Goal: Task Accomplishment & Management: Use online tool/utility

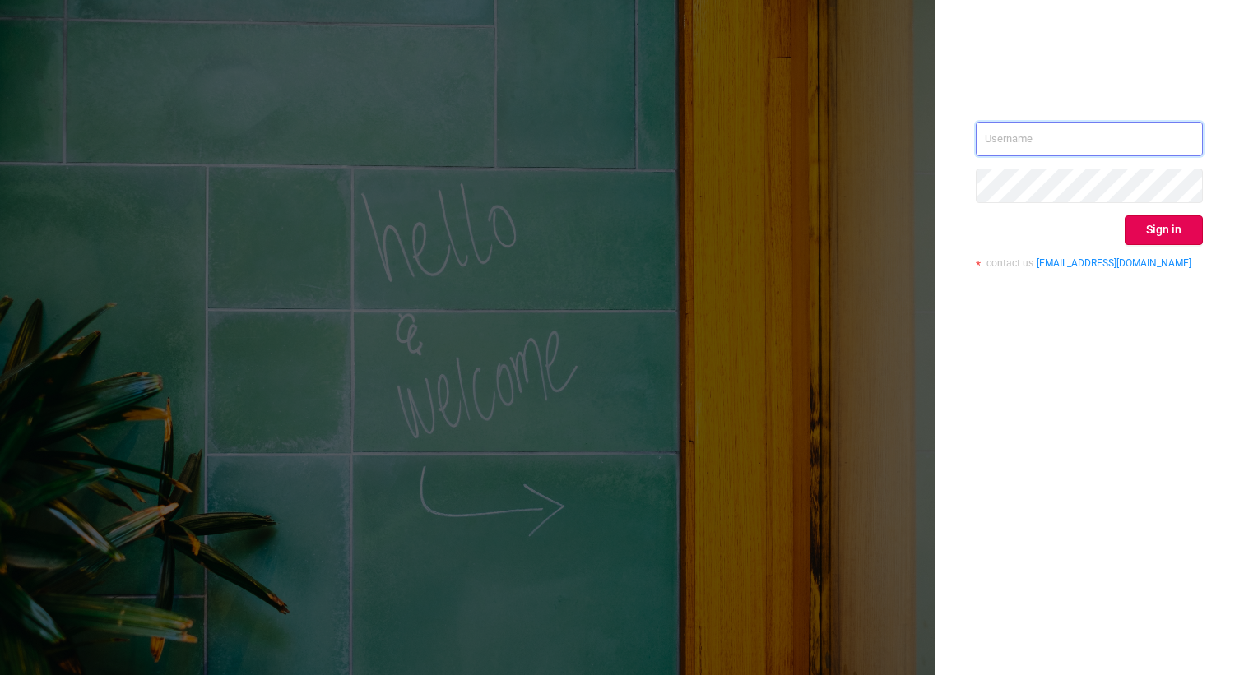
click at [1003, 137] on input "text" at bounding box center [1088, 139] width 227 height 35
type input "[PERSON_NAME][EMAIL_ADDRESS][DOMAIN_NAME]"
click at [1177, 229] on button "Sign in" at bounding box center [1163, 230] width 78 height 30
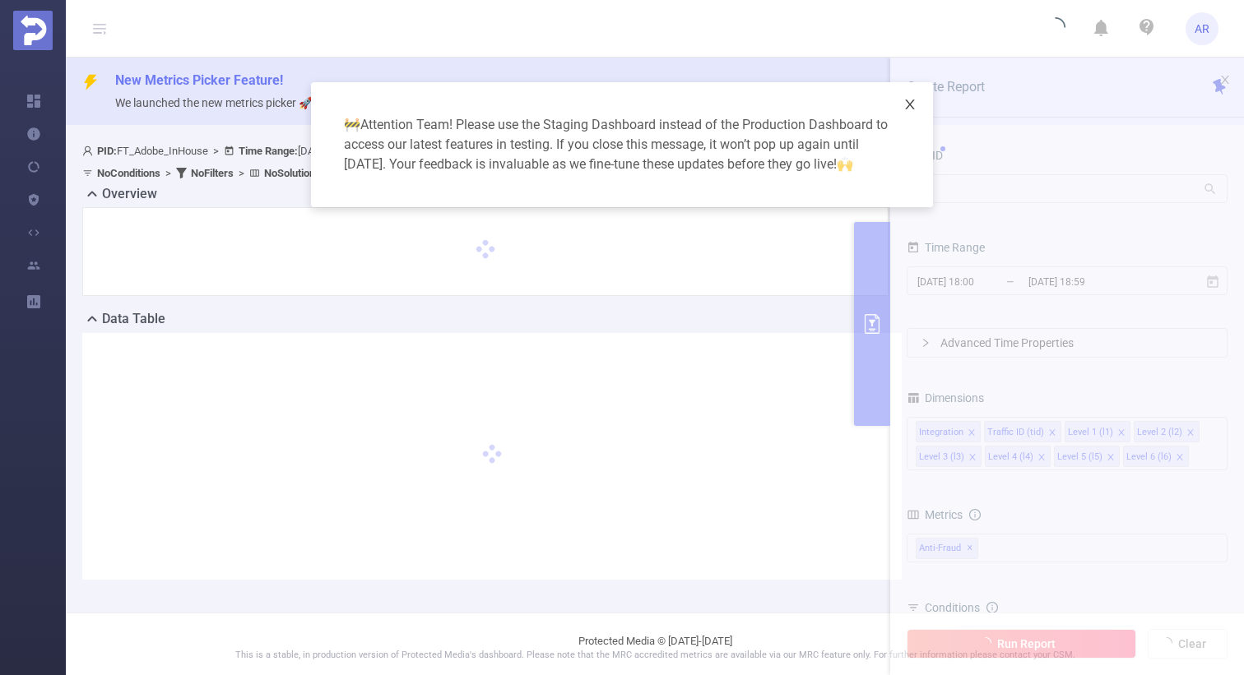
click at [917, 104] on span "Close" at bounding box center [910, 105] width 46 height 46
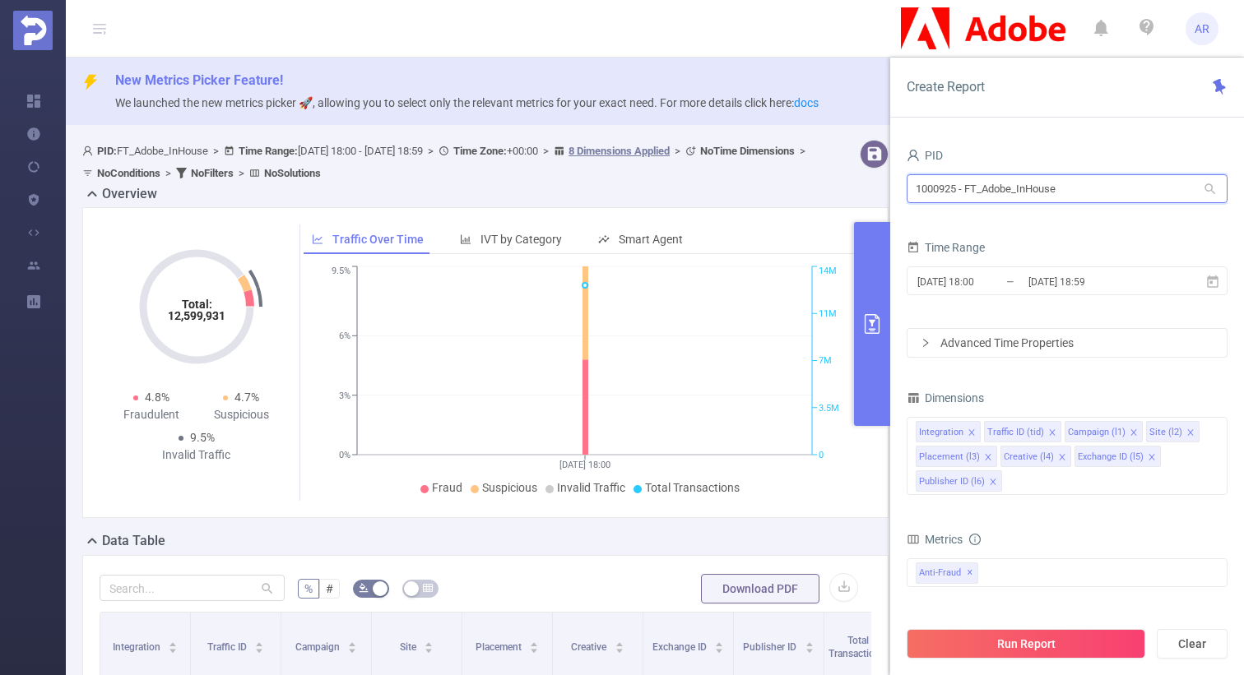
click at [1043, 188] on input "1000925 - FT_Adobe_InHouse" at bounding box center [1066, 188] width 321 height 29
click at [1046, 285] on input "[DATE] 18:59" at bounding box center [1092, 282] width 133 height 22
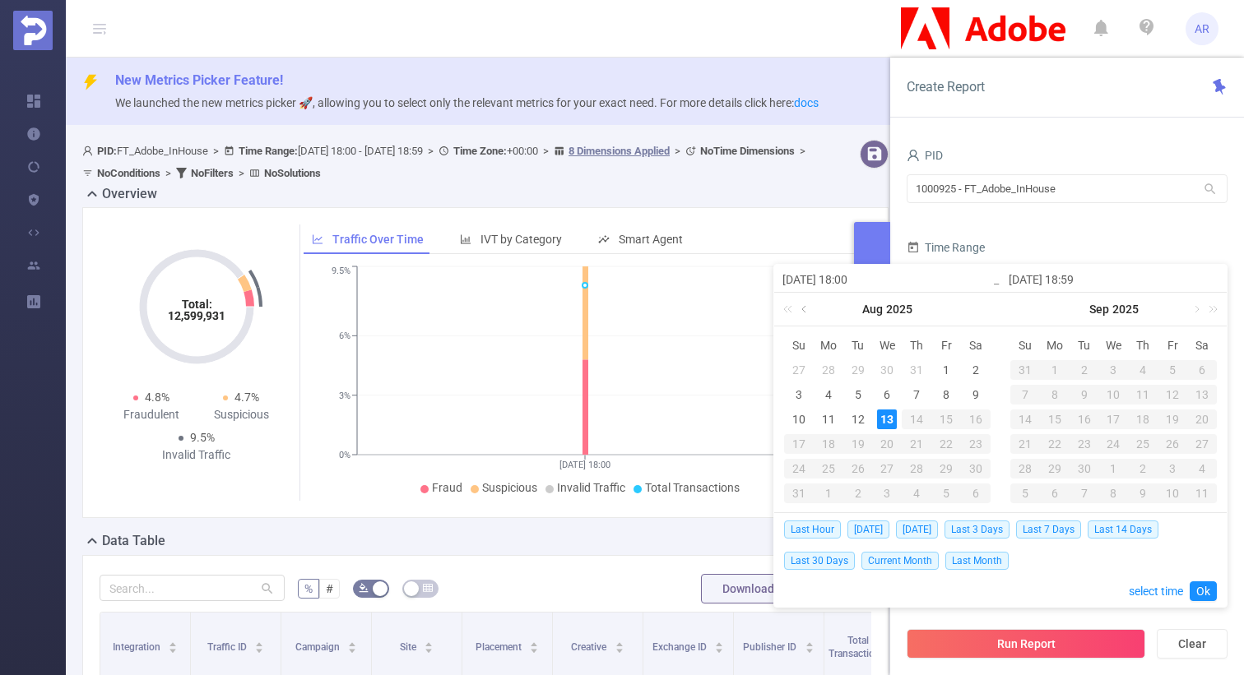
click at [806, 315] on link at bounding box center [805, 309] width 15 height 33
click at [856, 368] on div "1" at bounding box center [858, 370] width 20 height 20
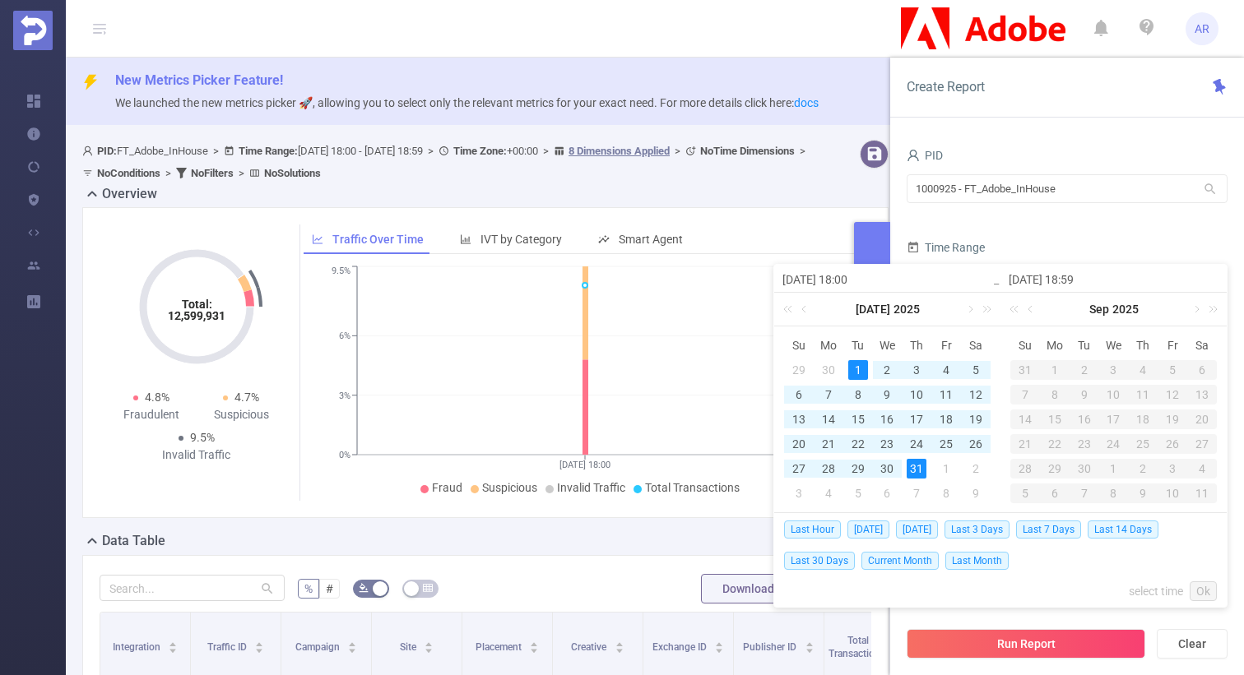
click at [921, 461] on div "31" at bounding box center [916, 469] width 20 height 20
type input "[DATE] 18:00"
type input "[DATE] 18:59"
type input "[DATE] 18:00"
type input "[DATE] 18:59"
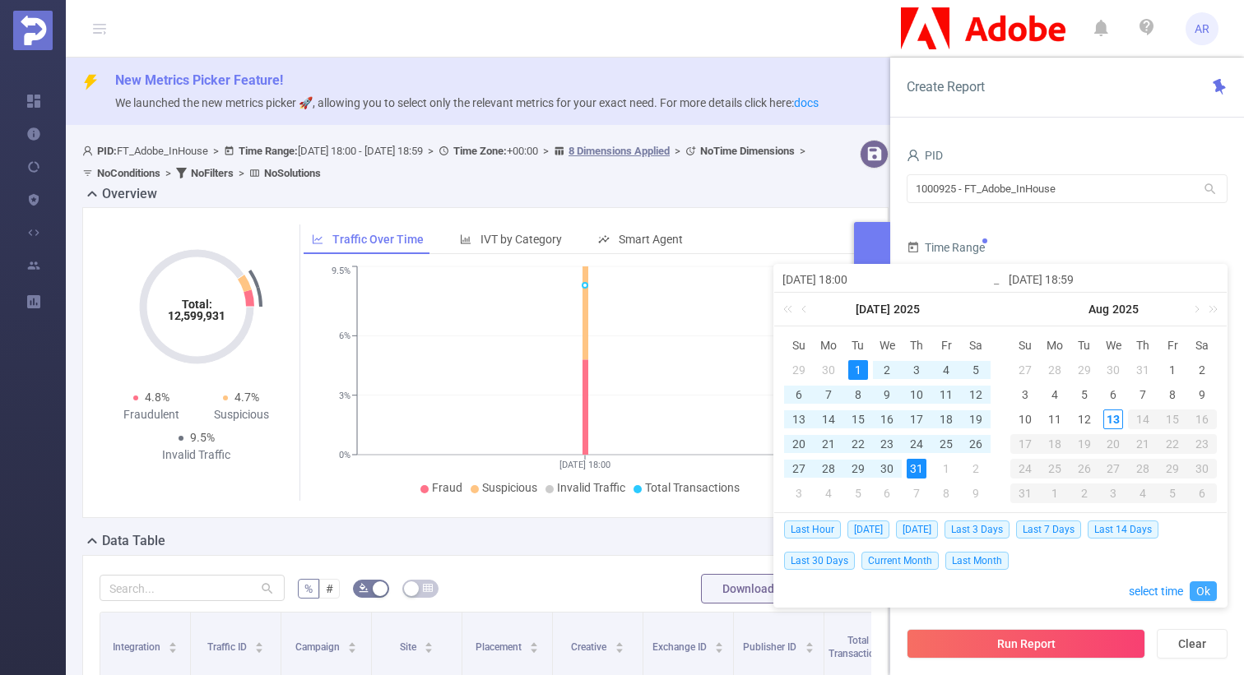
click at [1210, 587] on link "Ok" at bounding box center [1202, 591] width 27 height 20
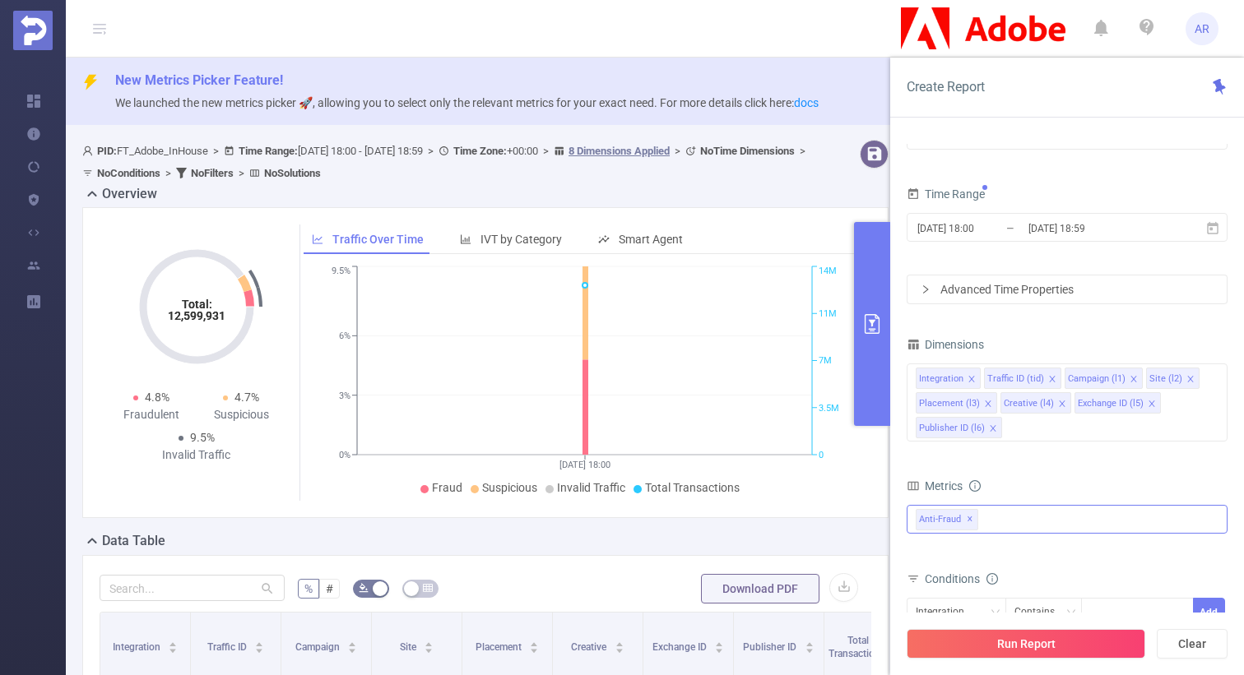
click at [967, 517] on span "✕" at bounding box center [969, 520] width 7 height 20
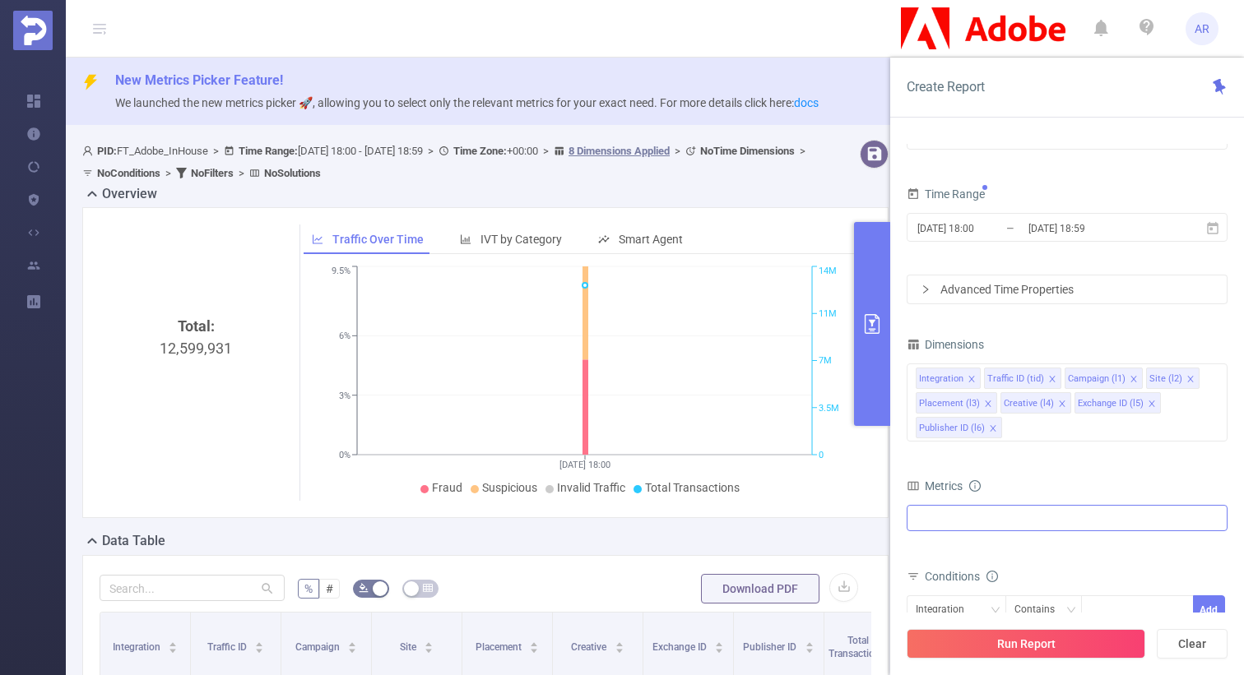
click at [967, 517] on div at bounding box center [1066, 518] width 321 height 26
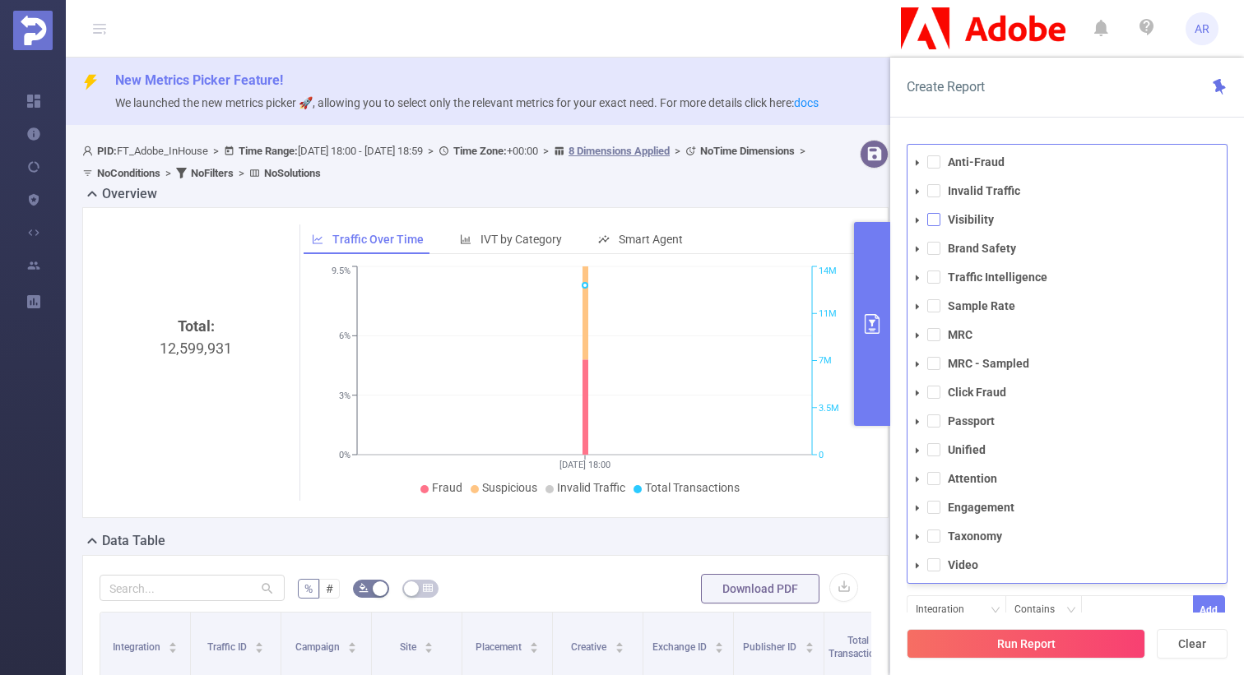
click at [933, 224] on span at bounding box center [933, 219] width 13 height 13
click at [1061, 592] on div "Conditions" at bounding box center [1066, 580] width 321 height 27
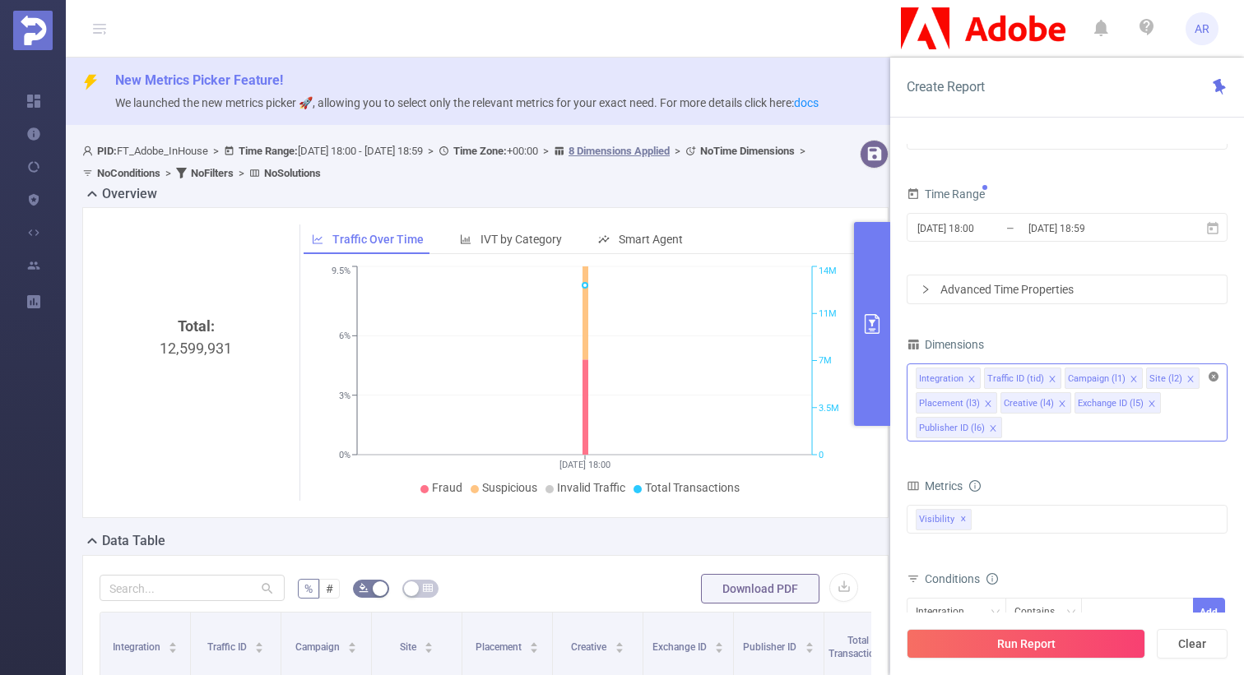
click at [1214, 379] on icon "icon: close-circle" at bounding box center [1213, 377] width 10 height 10
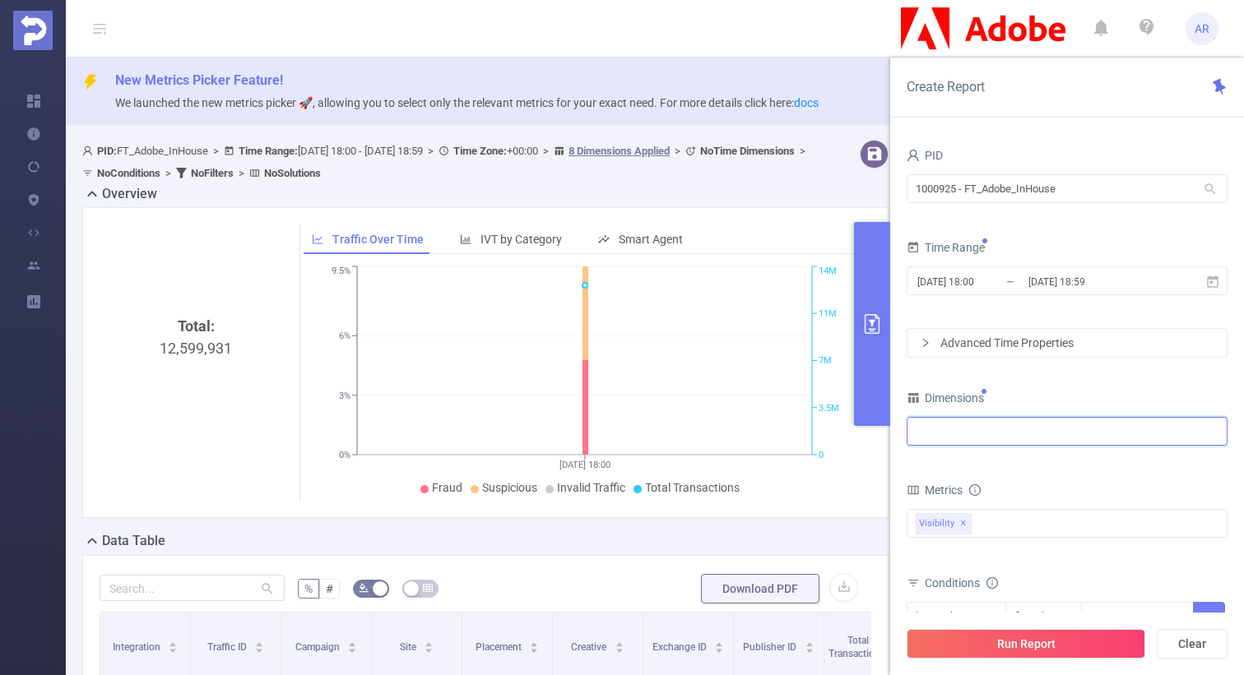
click at [1013, 424] on div at bounding box center [1066, 431] width 303 height 27
click at [1009, 436] on div "Integration" at bounding box center [1066, 431] width 303 height 27
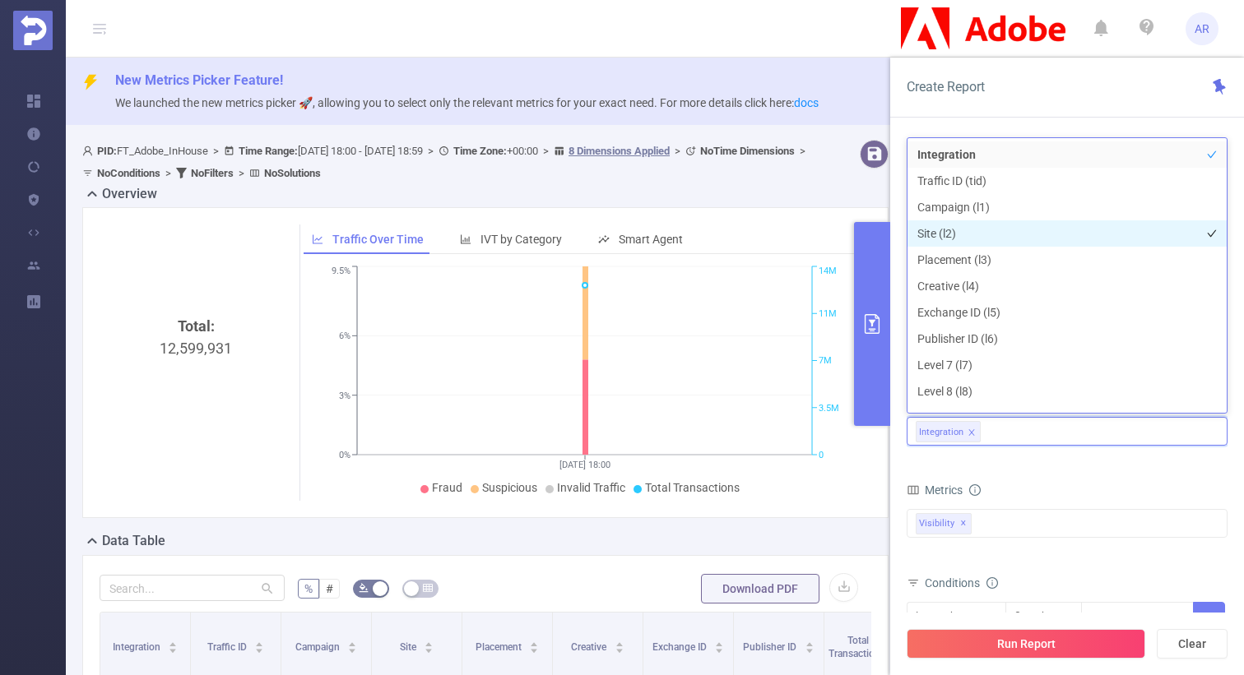
click at [989, 238] on li "Site (l2)" at bounding box center [1066, 233] width 319 height 26
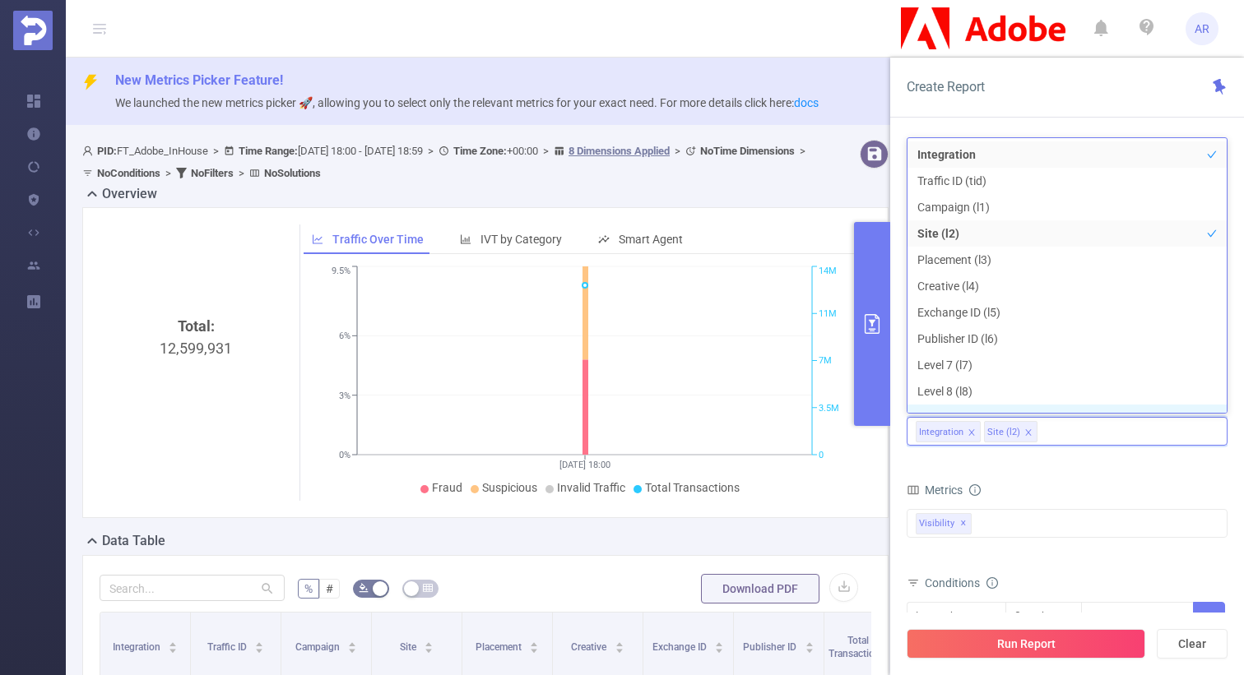
scroll to position [18, 0]
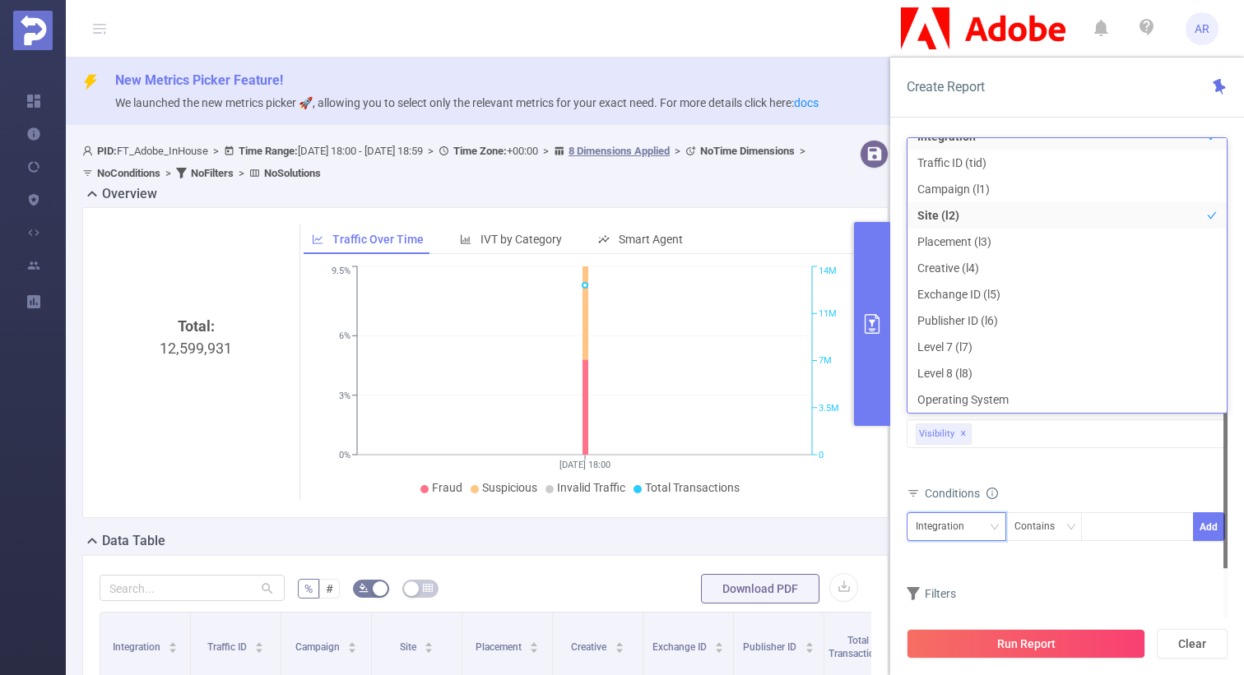
click at [958, 522] on div "Integration" at bounding box center [945, 526] width 60 height 27
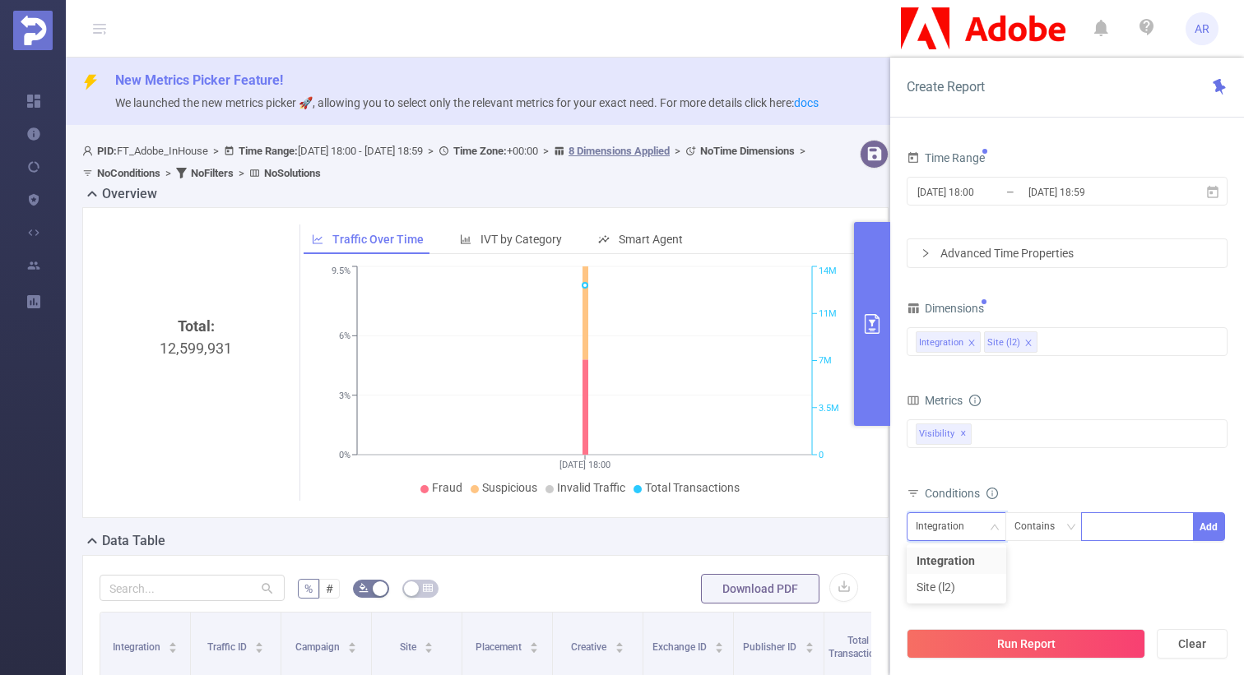
click at [1123, 524] on div at bounding box center [1137, 526] width 95 height 27
type input "js"
click at [1210, 527] on button "Add" at bounding box center [1209, 526] width 32 height 29
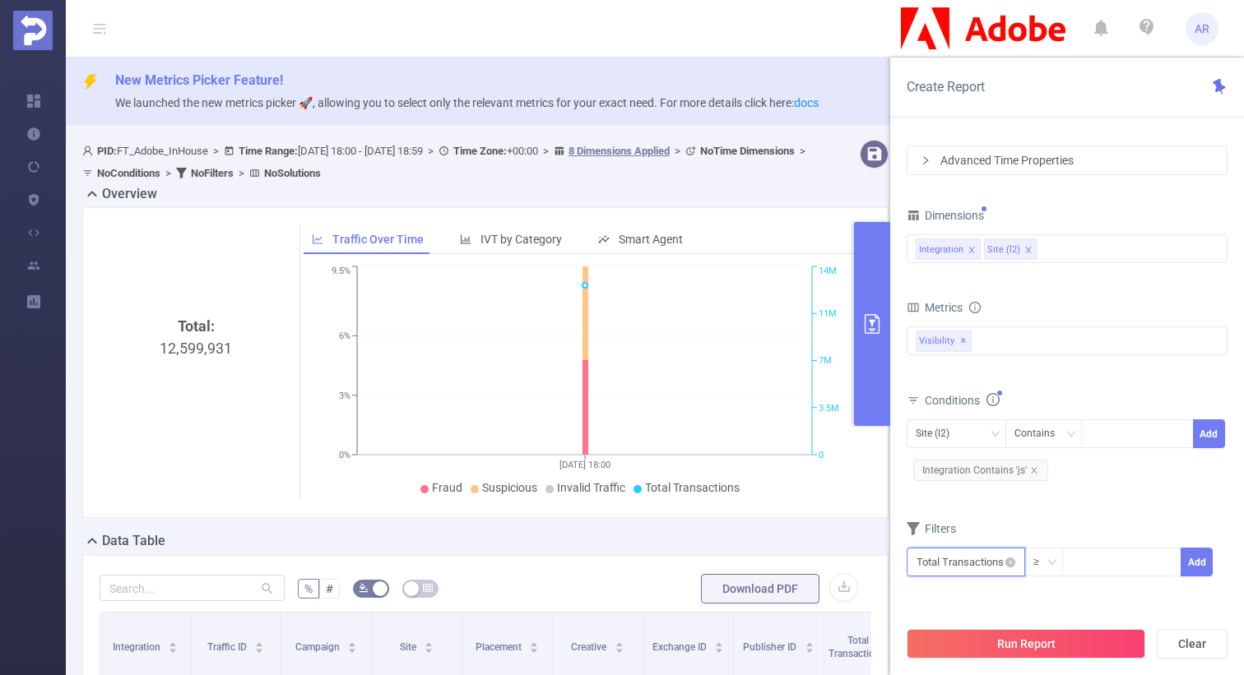
click at [966, 565] on input "text" at bounding box center [965, 562] width 118 height 29
click at [953, 442] on li "Visibility" at bounding box center [965, 439] width 118 height 26
click at [1062, 407] on li "Visibility" at bounding box center [1067, 413] width 93 height 26
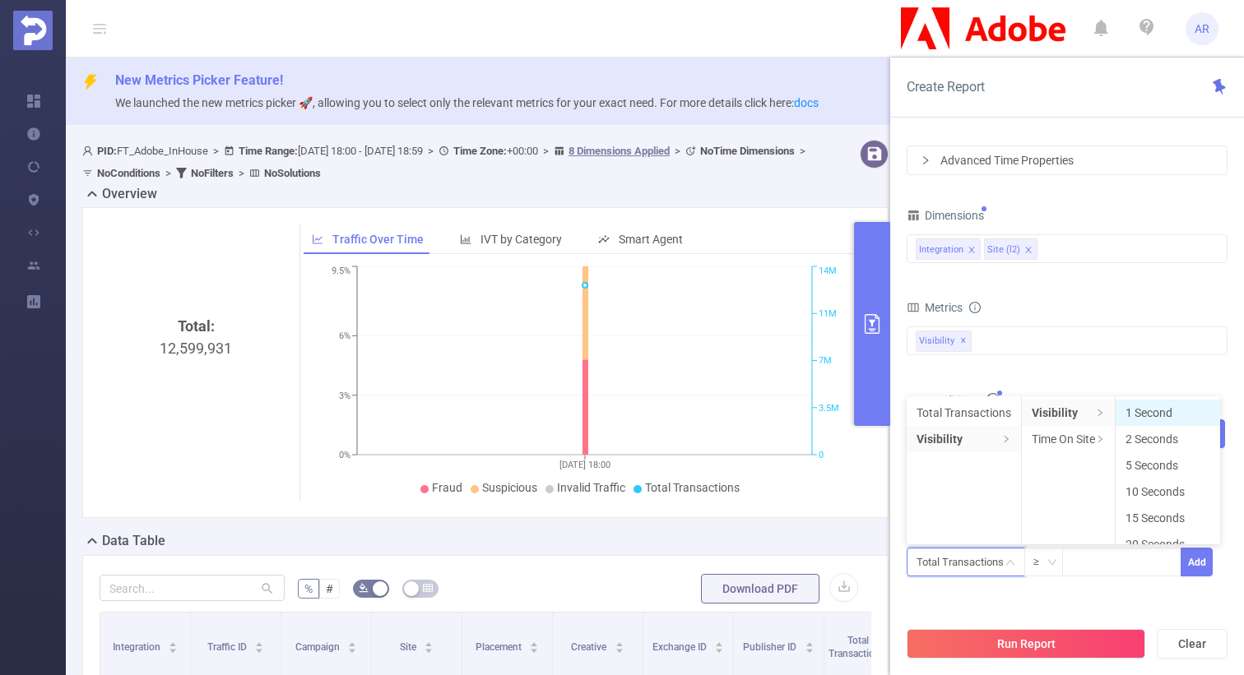
click at [1128, 412] on li "1 Second" at bounding box center [1167, 413] width 104 height 26
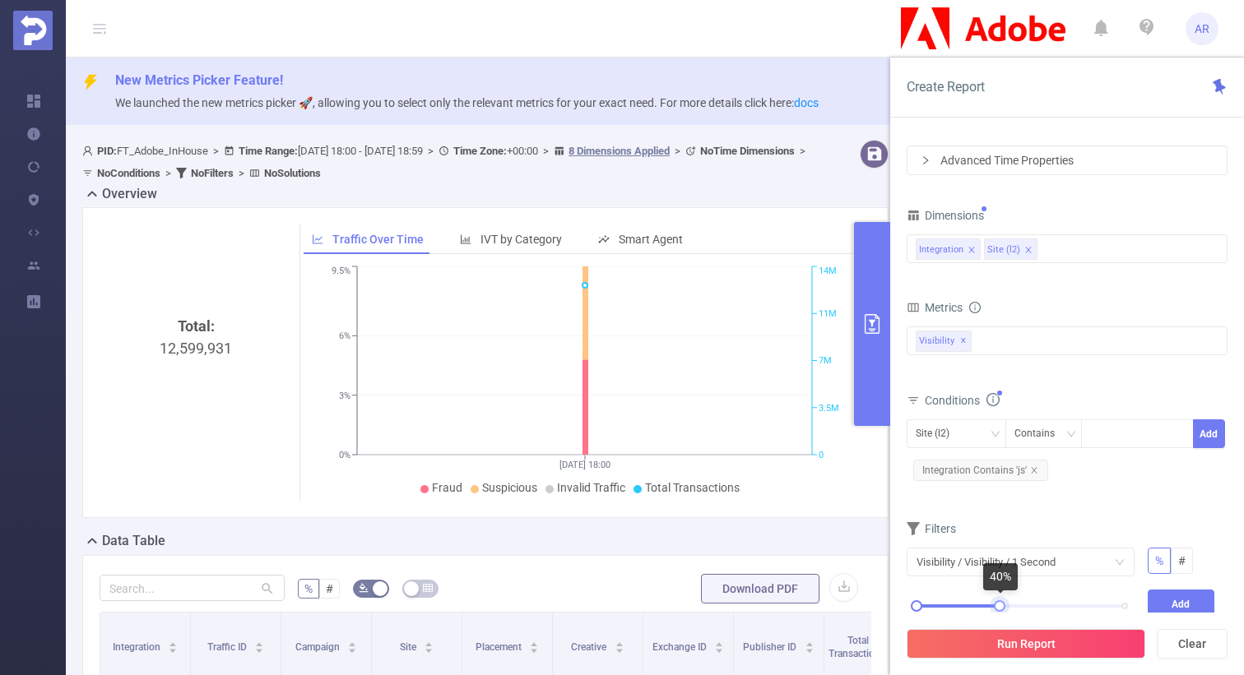
drag, startPoint x: 1123, startPoint y: 606, endPoint x: 998, endPoint y: 603, distance: 124.2
click at [998, 603] on div at bounding box center [1000, 606] width 12 height 12
click at [1156, 599] on button "Add" at bounding box center [1180, 604] width 67 height 29
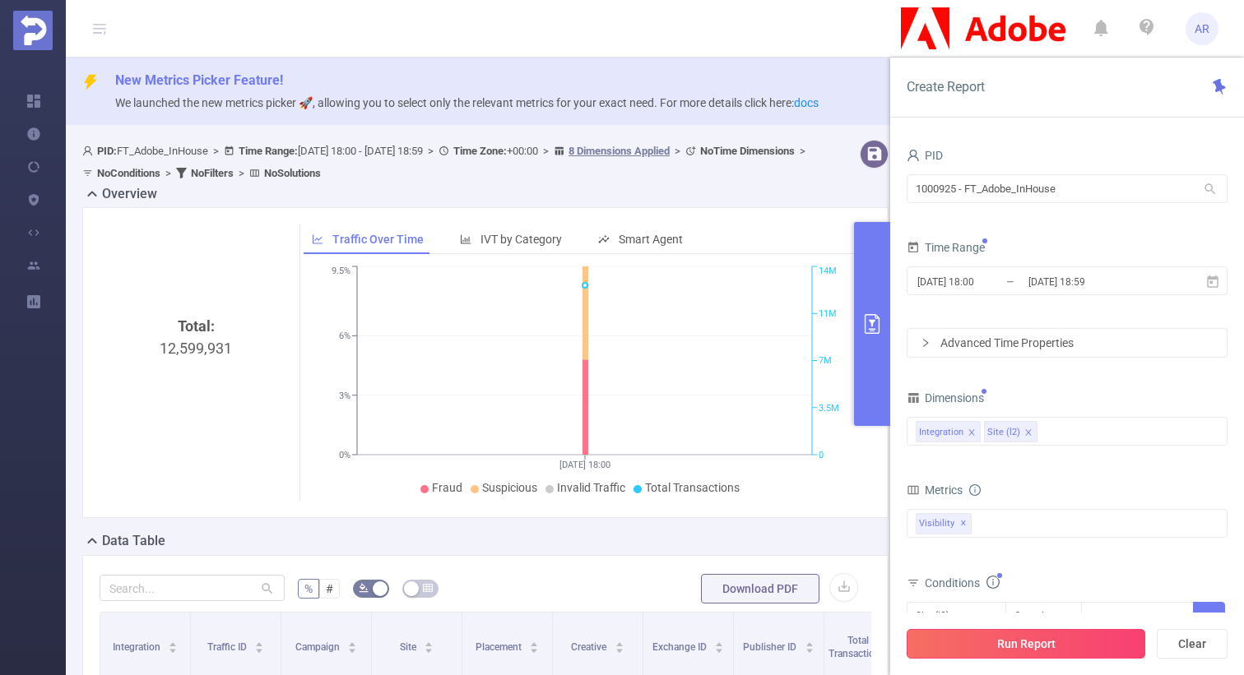
click at [1003, 653] on button "Run Report" at bounding box center [1025, 644] width 239 height 30
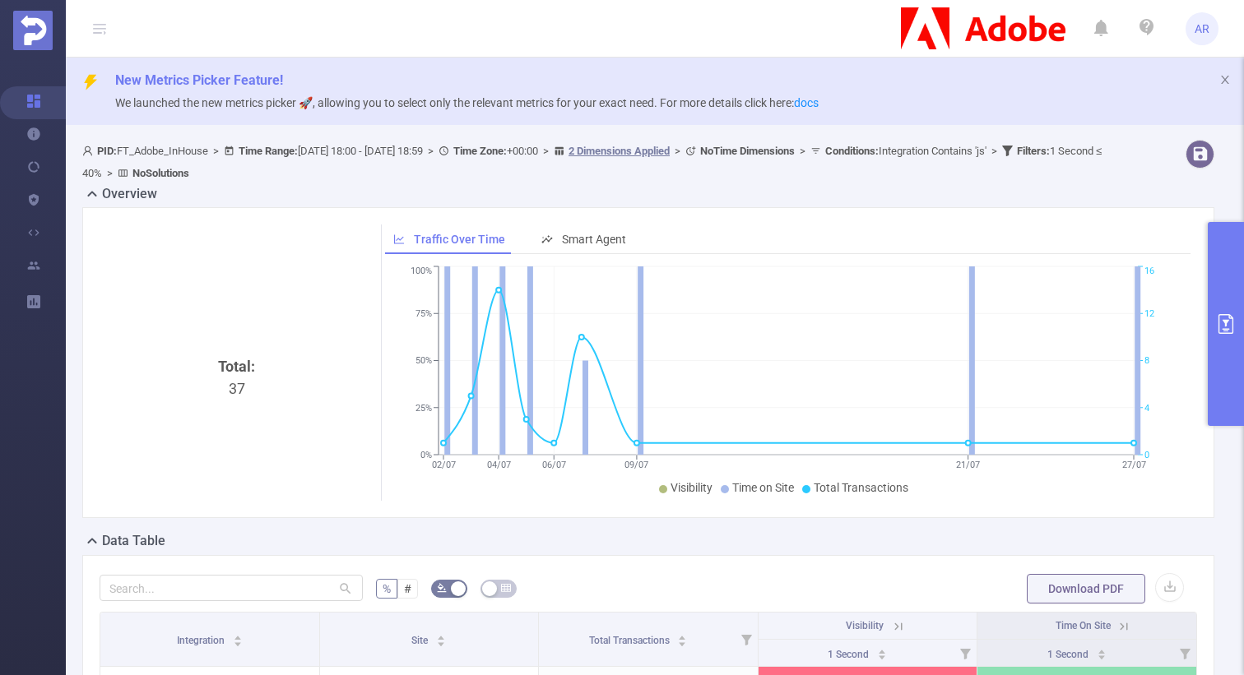
click at [1226, 342] on button "primary" at bounding box center [1225, 324] width 36 height 204
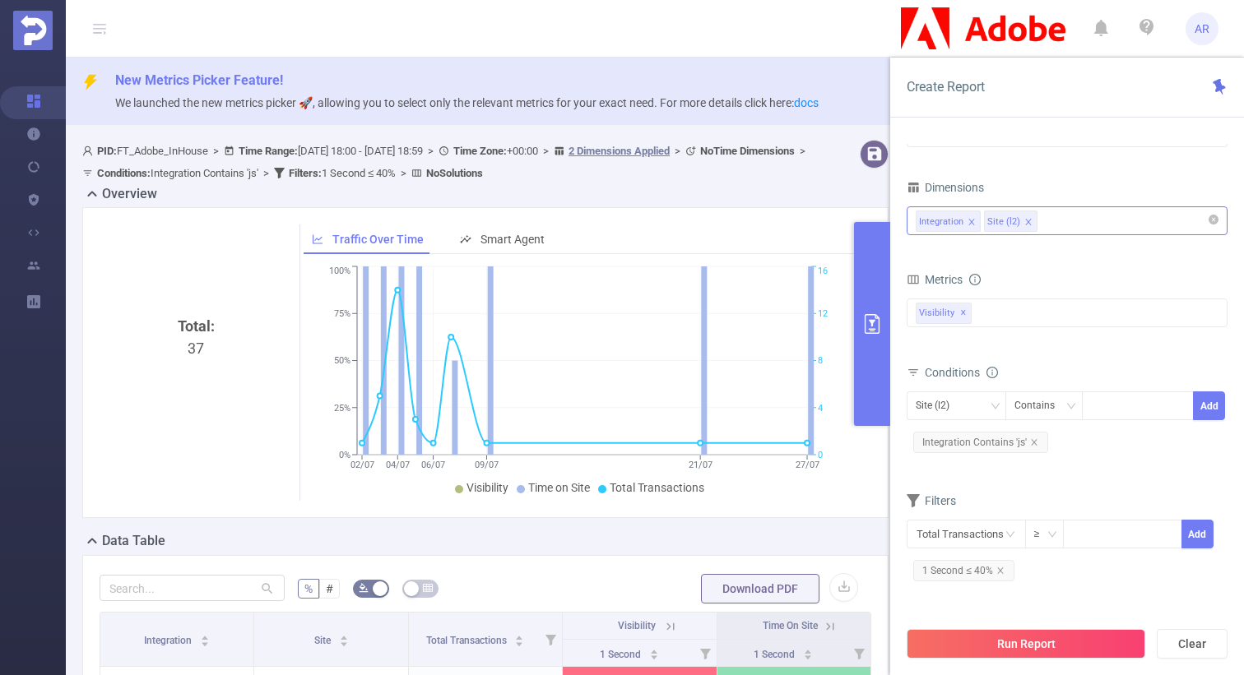
click at [1089, 229] on div "Integration Site (l2)" at bounding box center [1066, 220] width 303 height 27
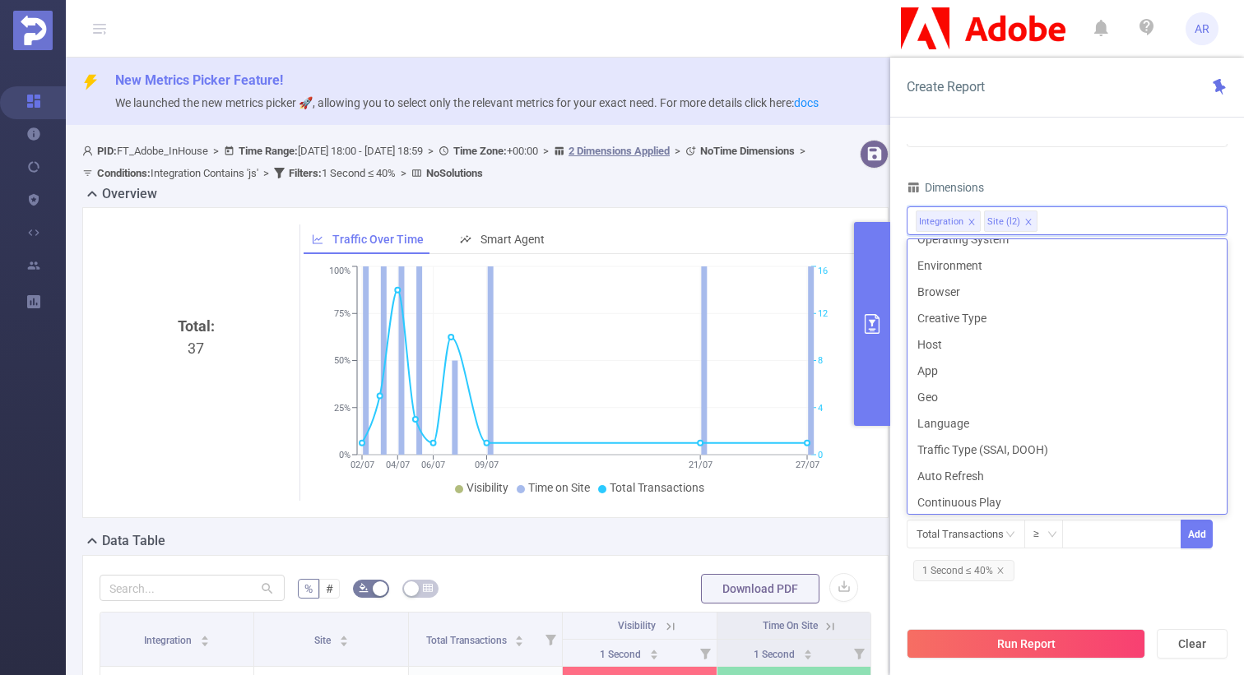
scroll to position [335, 0]
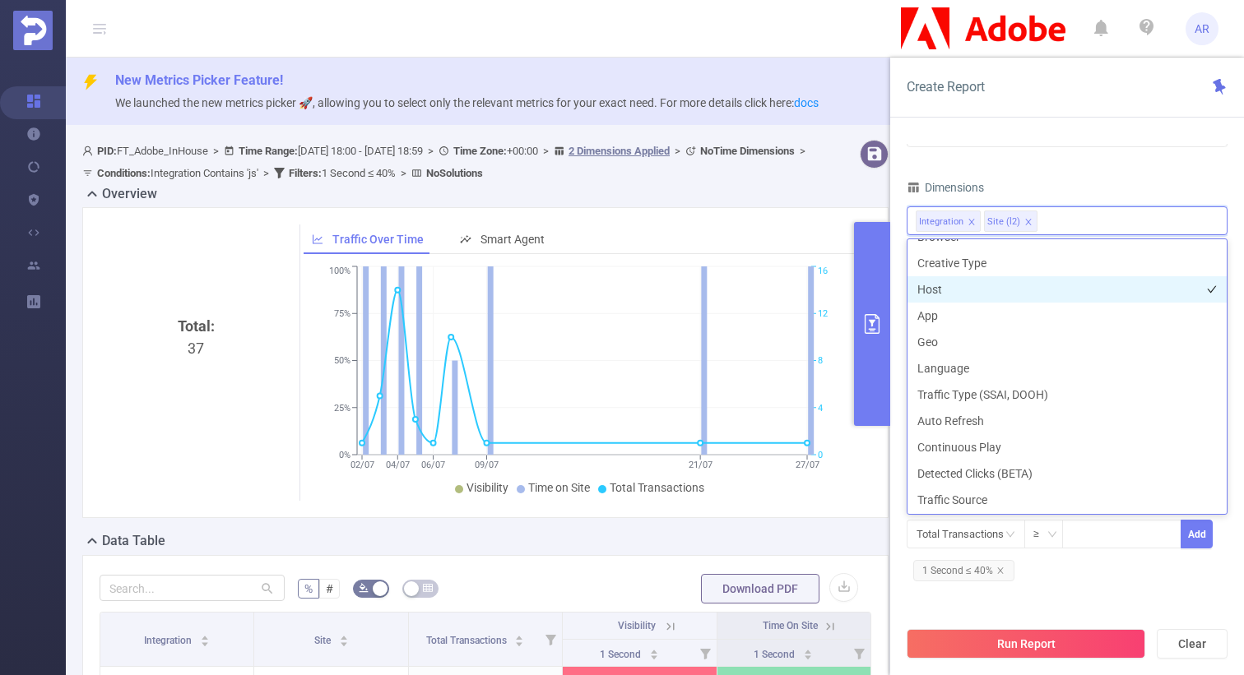
click at [961, 290] on li "Host" at bounding box center [1066, 289] width 319 height 26
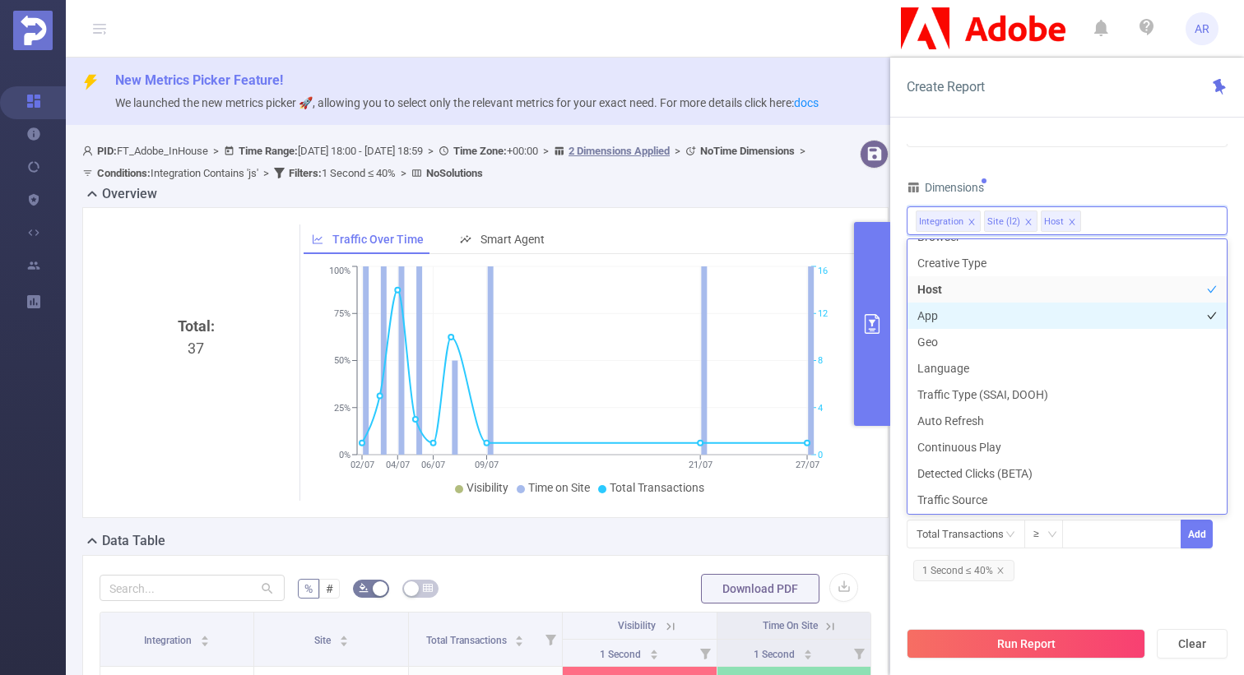
click at [951, 308] on li "App" at bounding box center [1066, 316] width 319 height 26
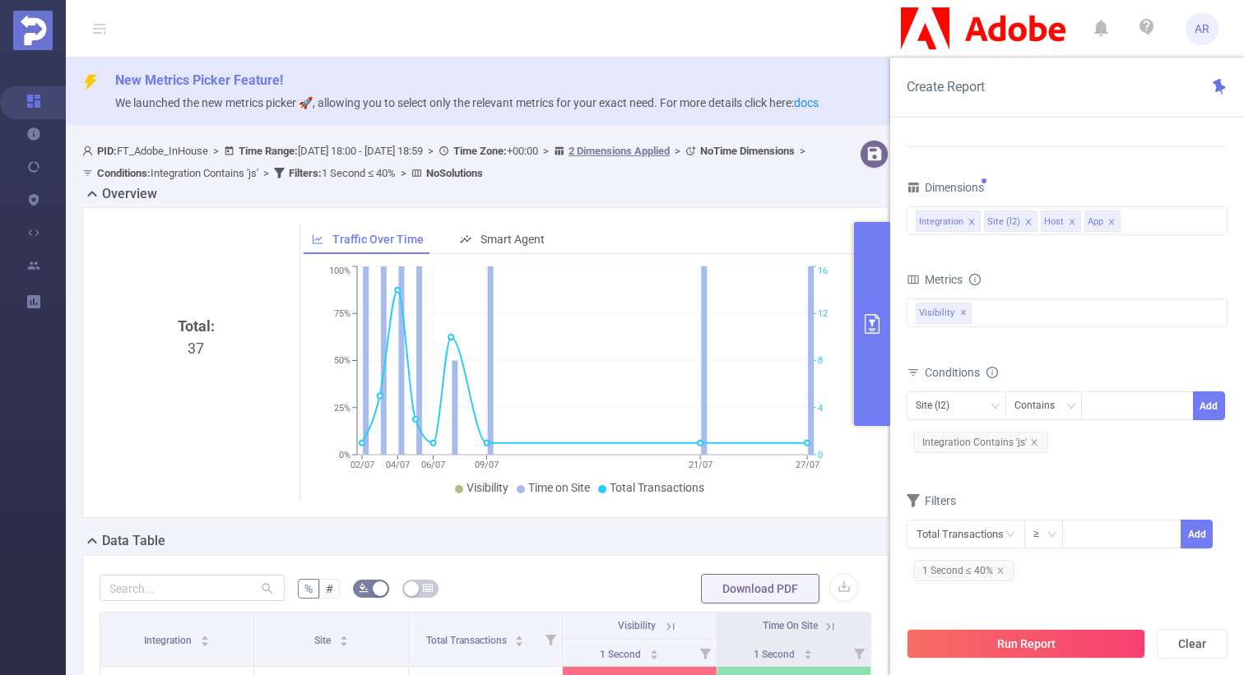
click at [1133, 176] on div "Dimensions" at bounding box center [1066, 189] width 321 height 27
click at [1032, 644] on button "Run Report" at bounding box center [1025, 644] width 239 height 30
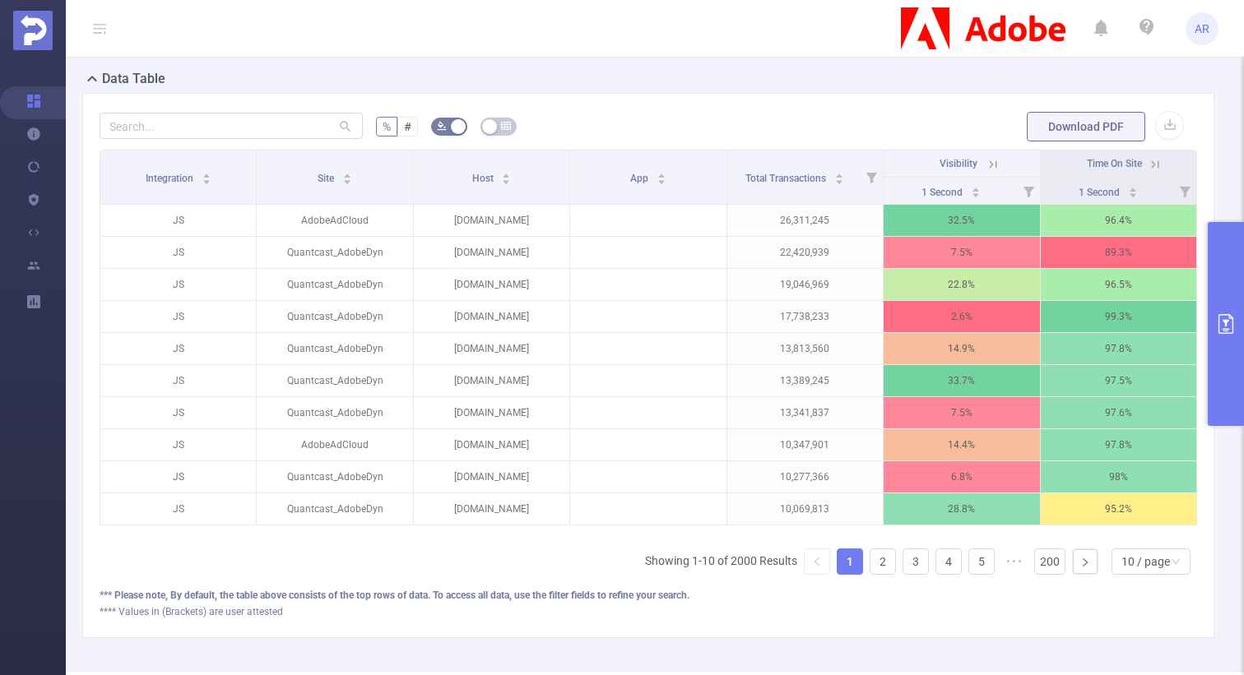
scroll to position [467, 0]
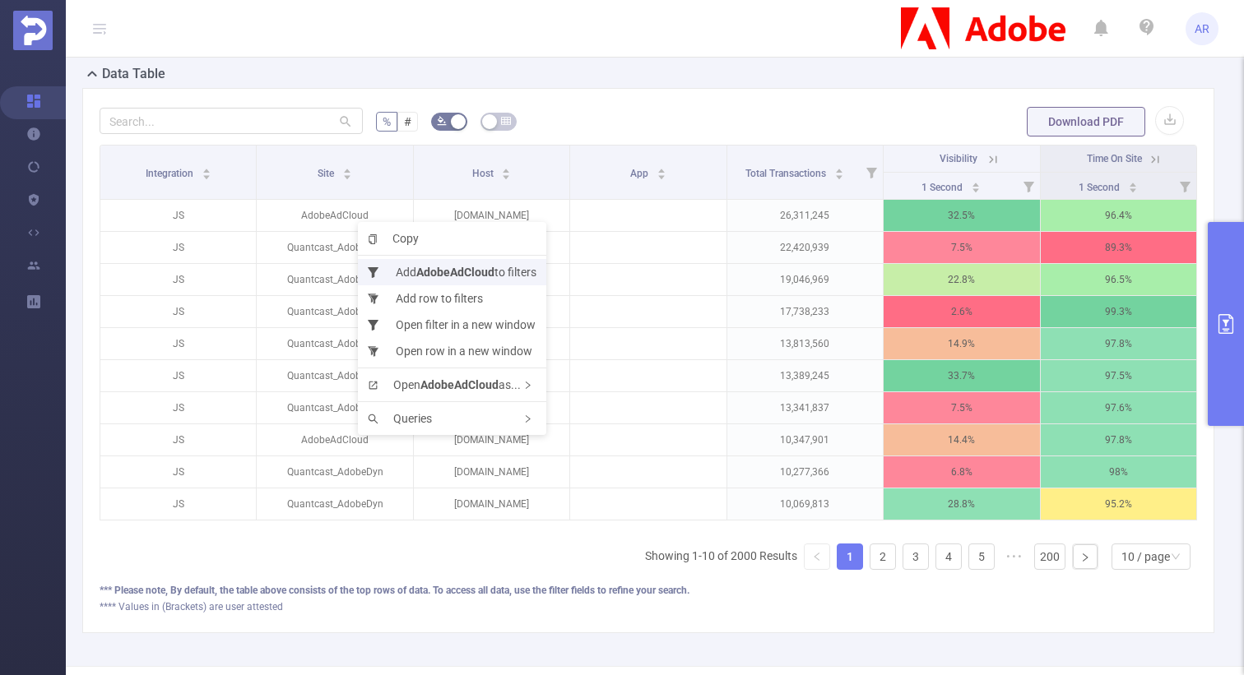
click at [412, 274] on li "Add AdobeAdCloud to filters" at bounding box center [452, 272] width 188 height 26
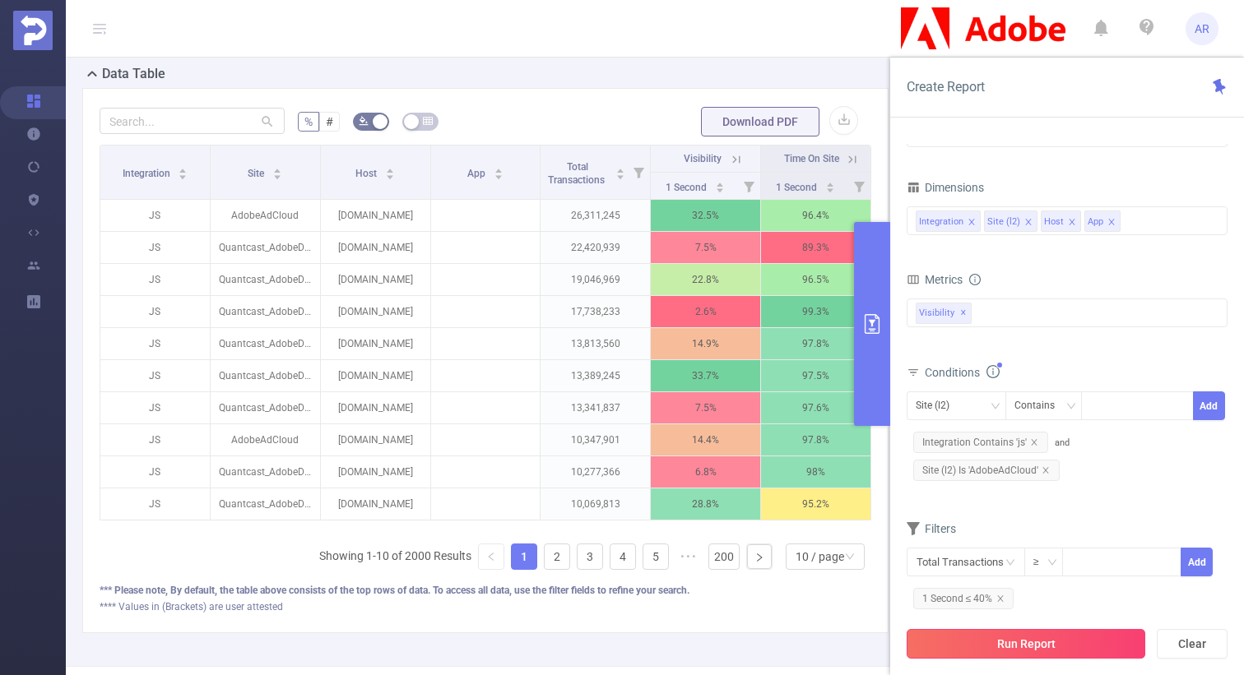
click at [970, 640] on button "Run Report" at bounding box center [1025, 644] width 239 height 30
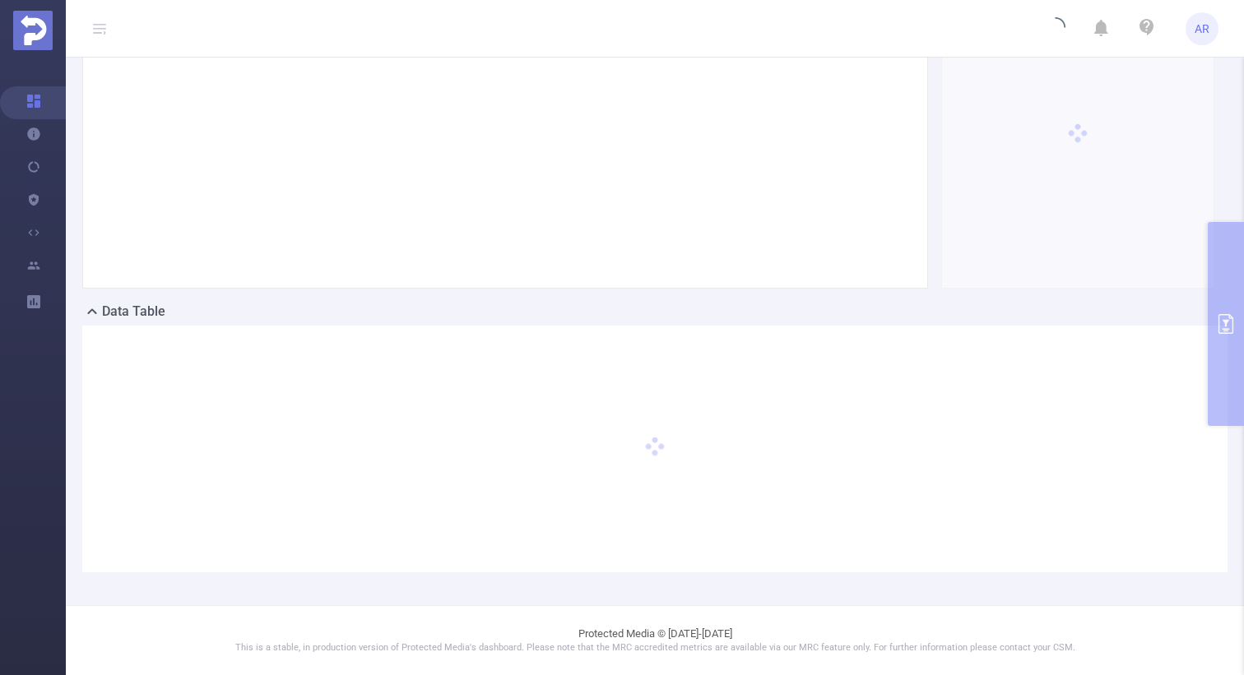
scroll to position [229, 0]
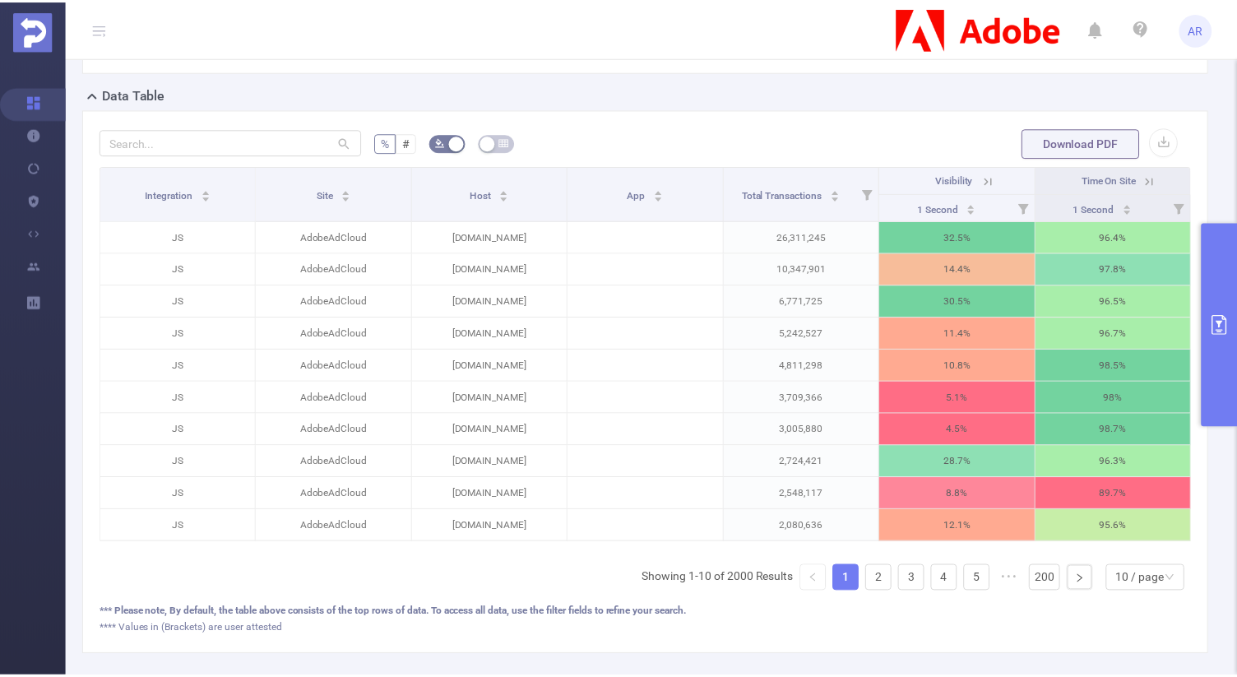
scroll to position [527, 0]
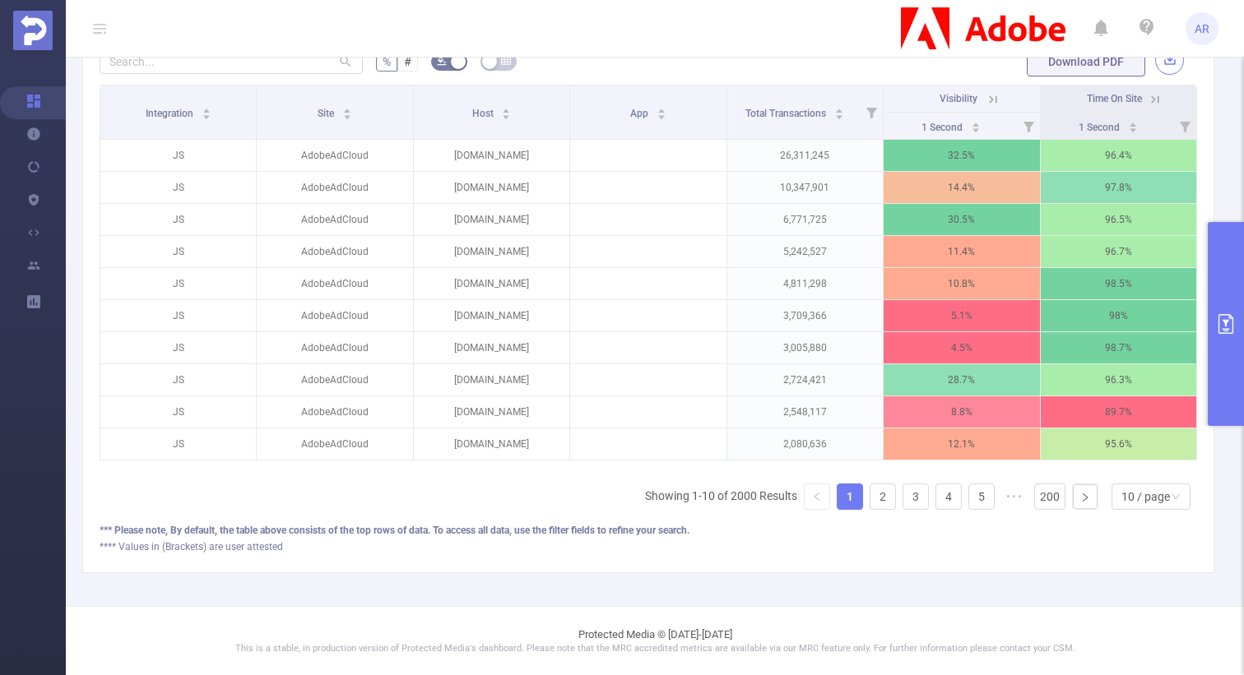
click at [1171, 67] on button "button" at bounding box center [1169, 60] width 29 height 29
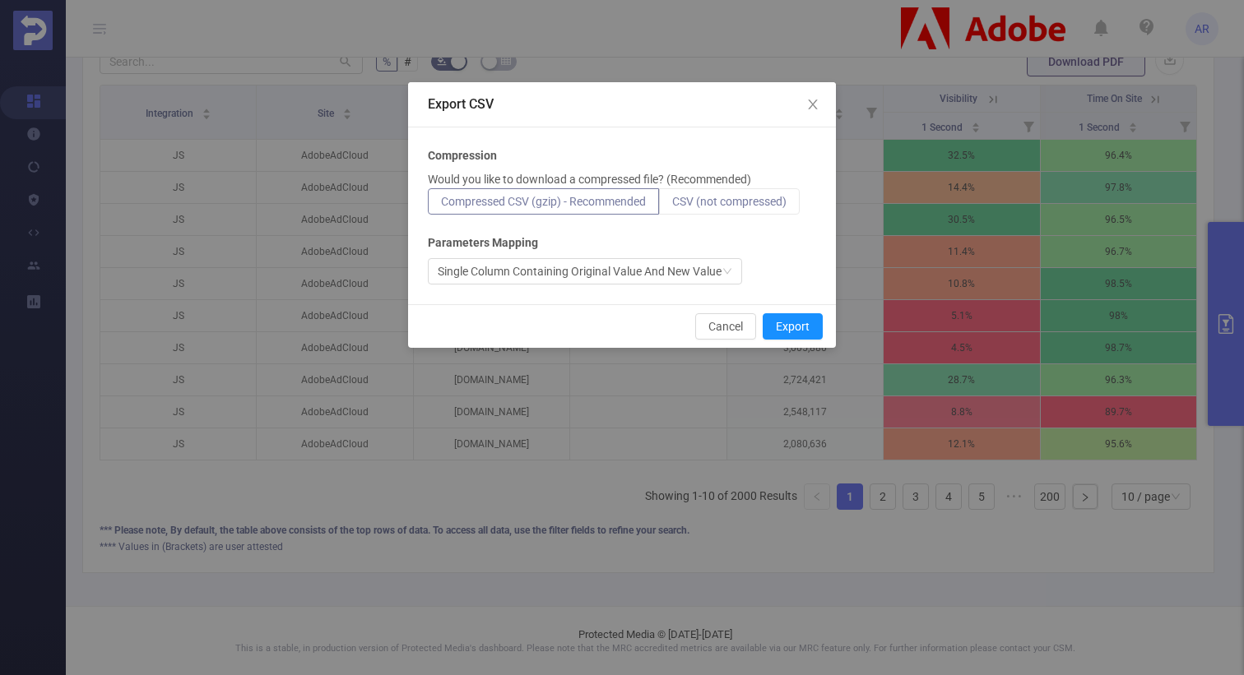
click at [748, 199] on span "CSV (not compressed)" at bounding box center [729, 201] width 114 height 13
click at [672, 206] on input "CSV (not compressed)" at bounding box center [672, 206] width 0 height 0
click at [778, 331] on button "Export" at bounding box center [792, 326] width 60 height 26
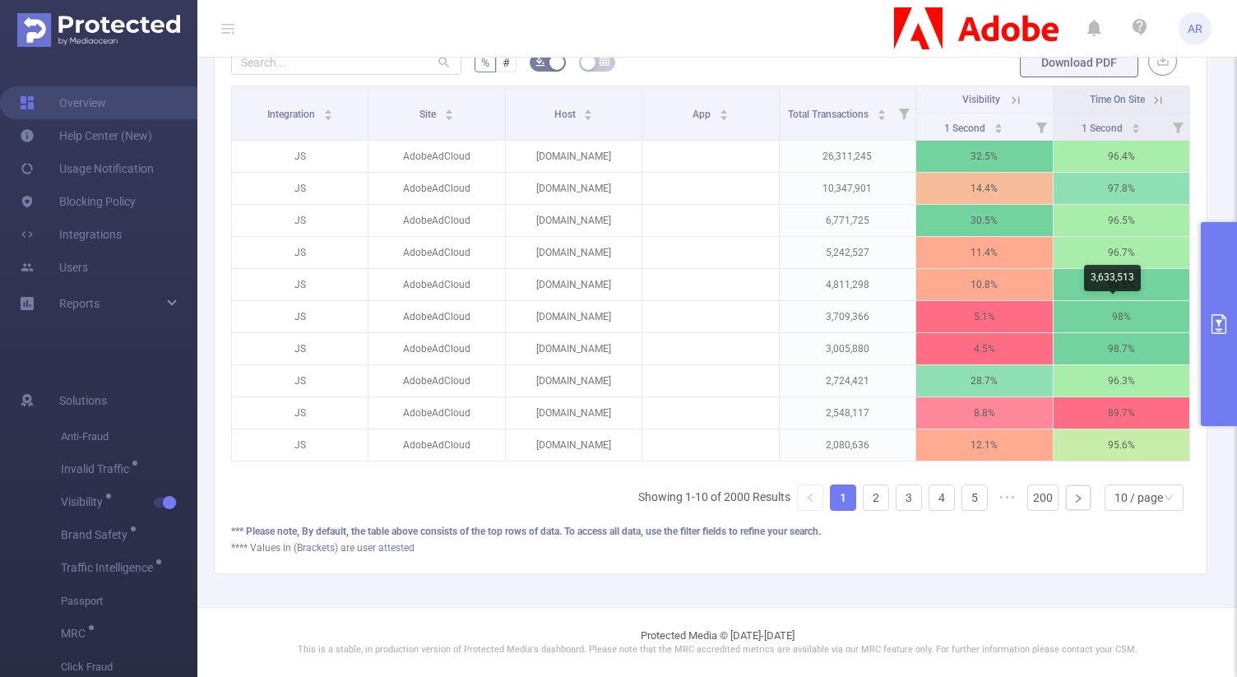
scroll to position [526, 0]
click at [1220, 313] on button "primary" at bounding box center [1219, 324] width 36 height 204
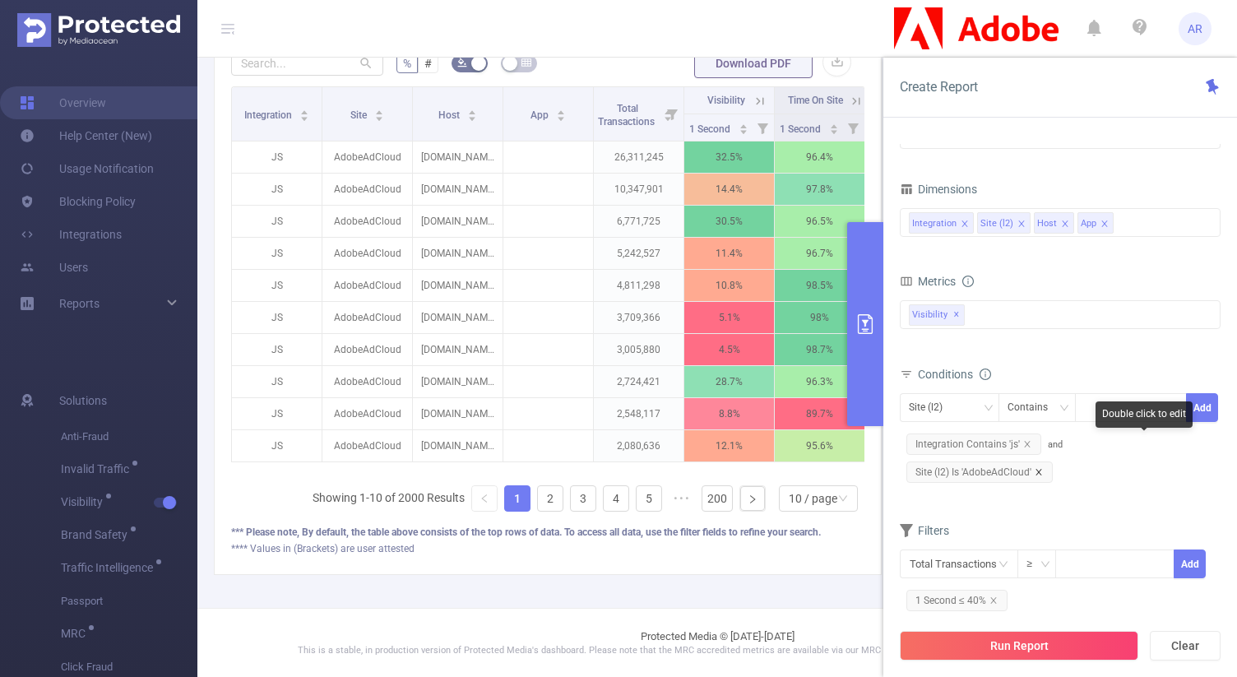
click at [1043, 468] on icon "icon: close" at bounding box center [1039, 472] width 8 height 8
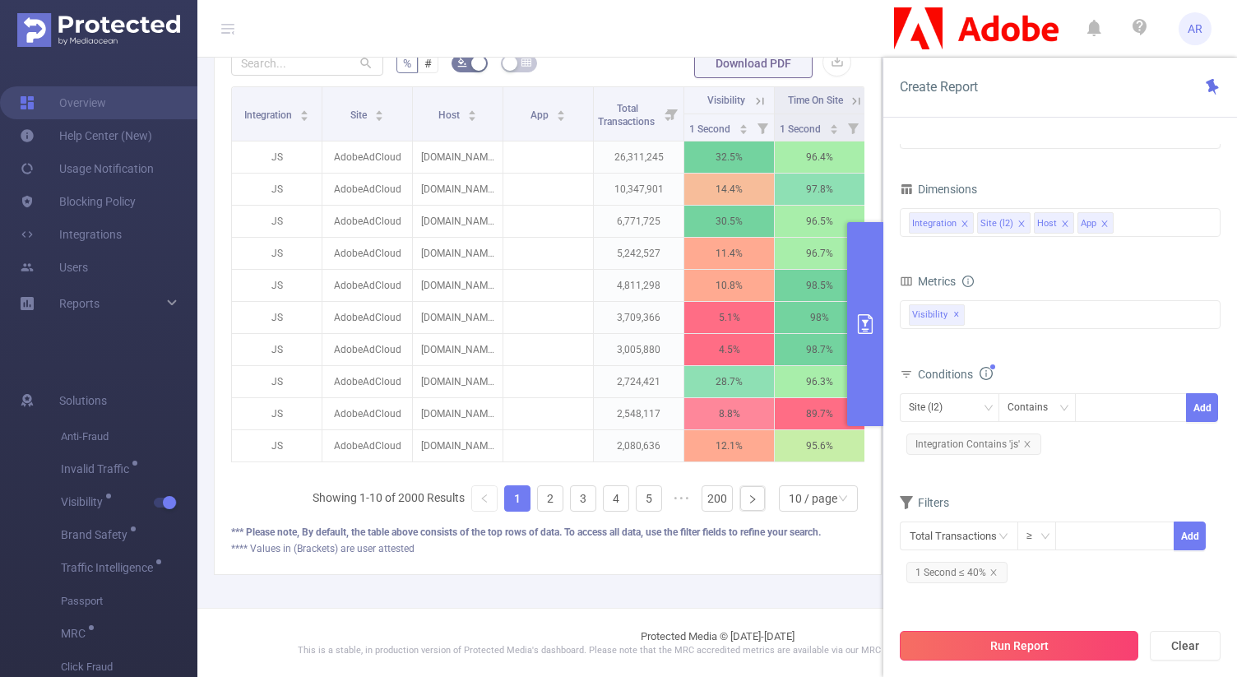
click at [998, 649] on button "Run Report" at bounding box center [1019, 646] width 239 height 30
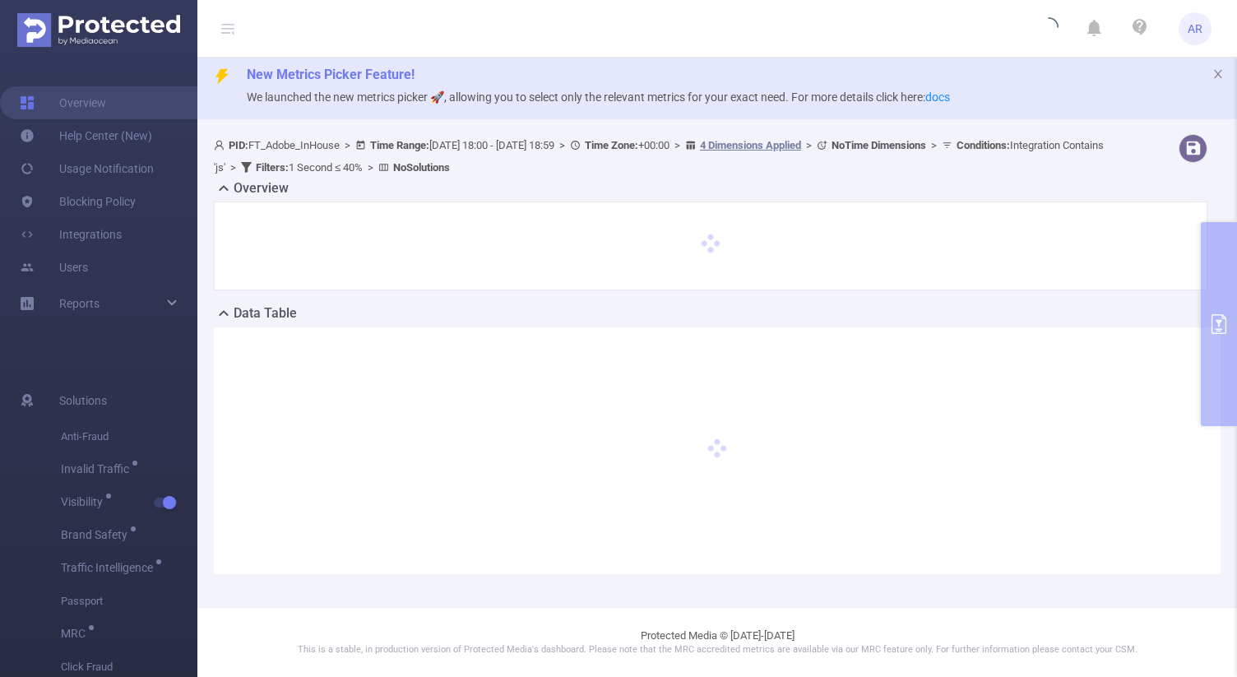
scroll to position [5, 0]
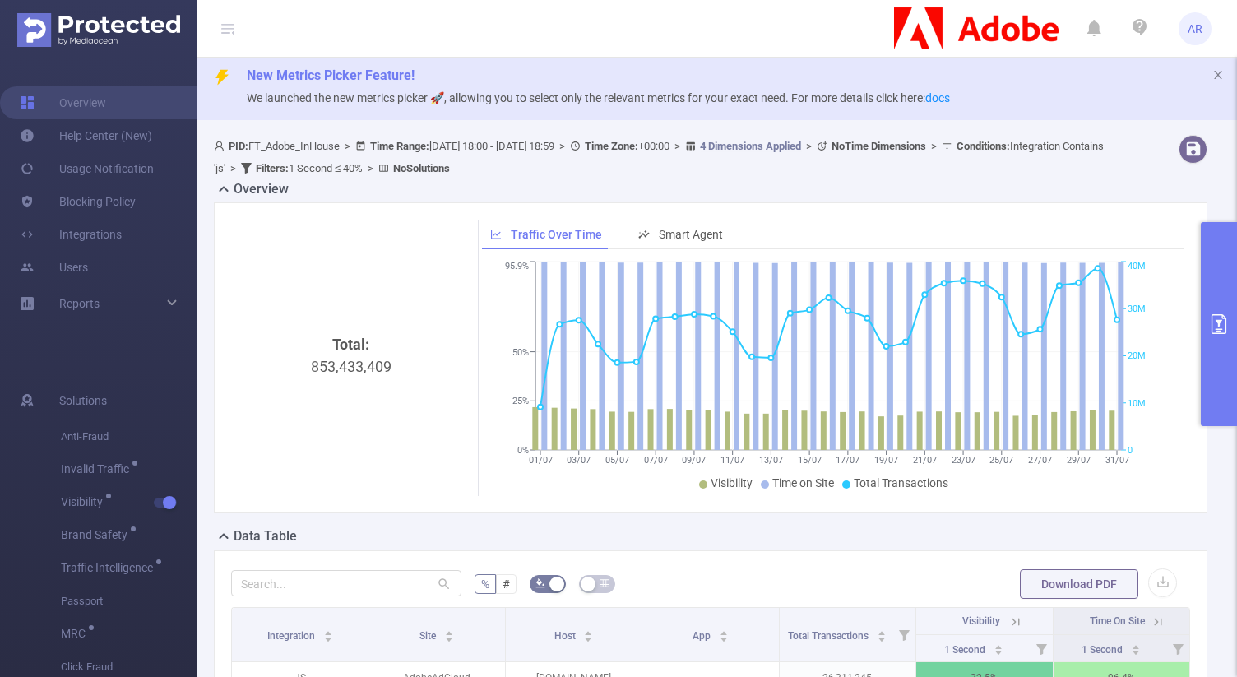
click at [1234, 290] on button "primary" at bounding box center [1219, 324] width 36 height 204
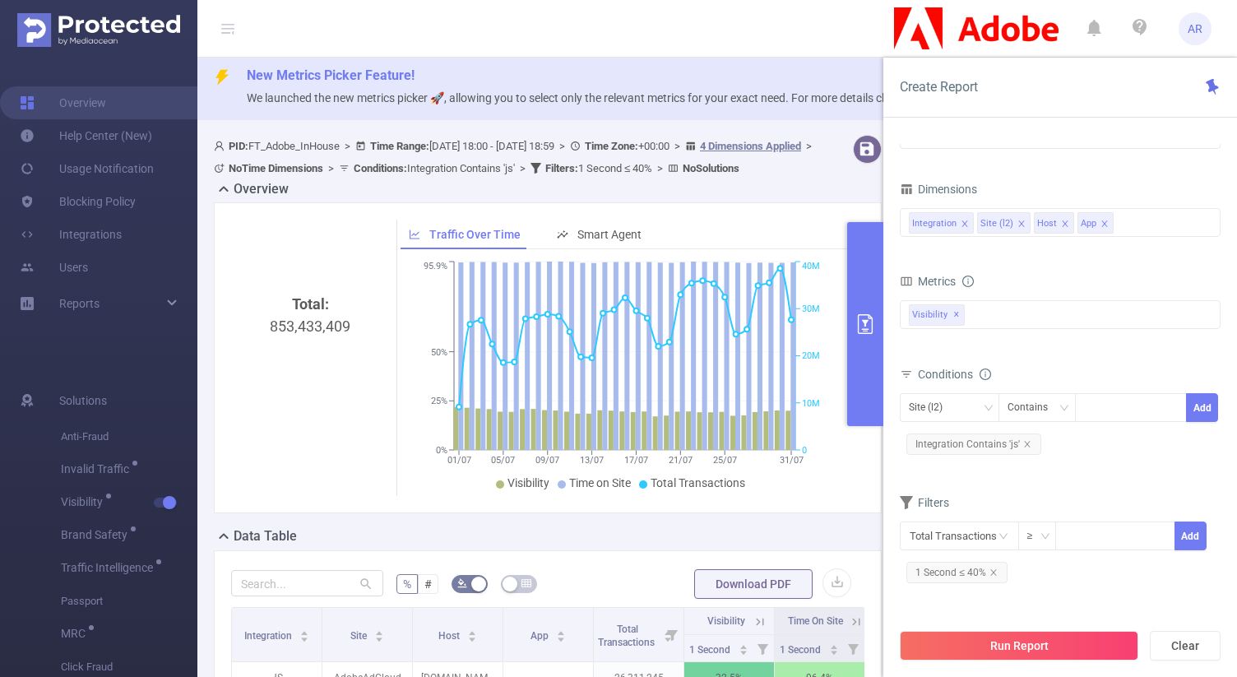
click at [355, 526] on div "Total: 853,433,409 Traffic Over Time Smart Agent 01/07 05/07 09/07 13/07 17/07 …" at bounding box center [547, 364] width 681 height 324
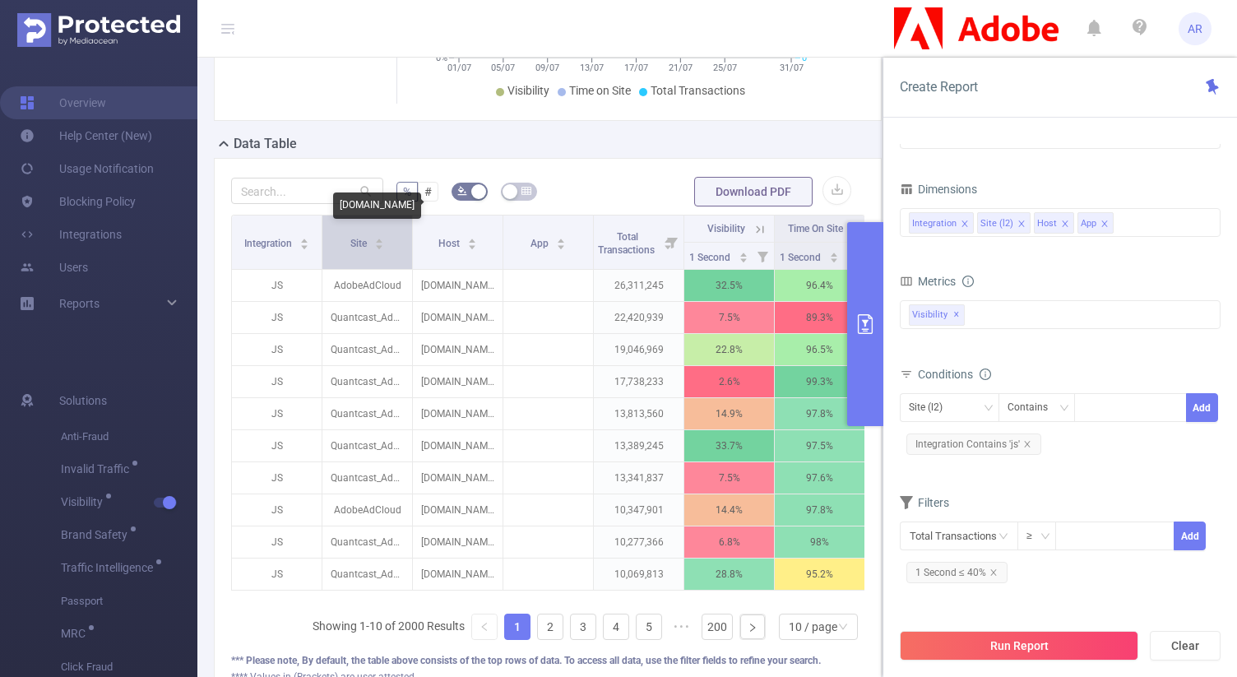
scroll to position [396, 0]
click at [376, 252] on icon "icon: caret-down" at bounding box center [379, 247] width 9 height 9
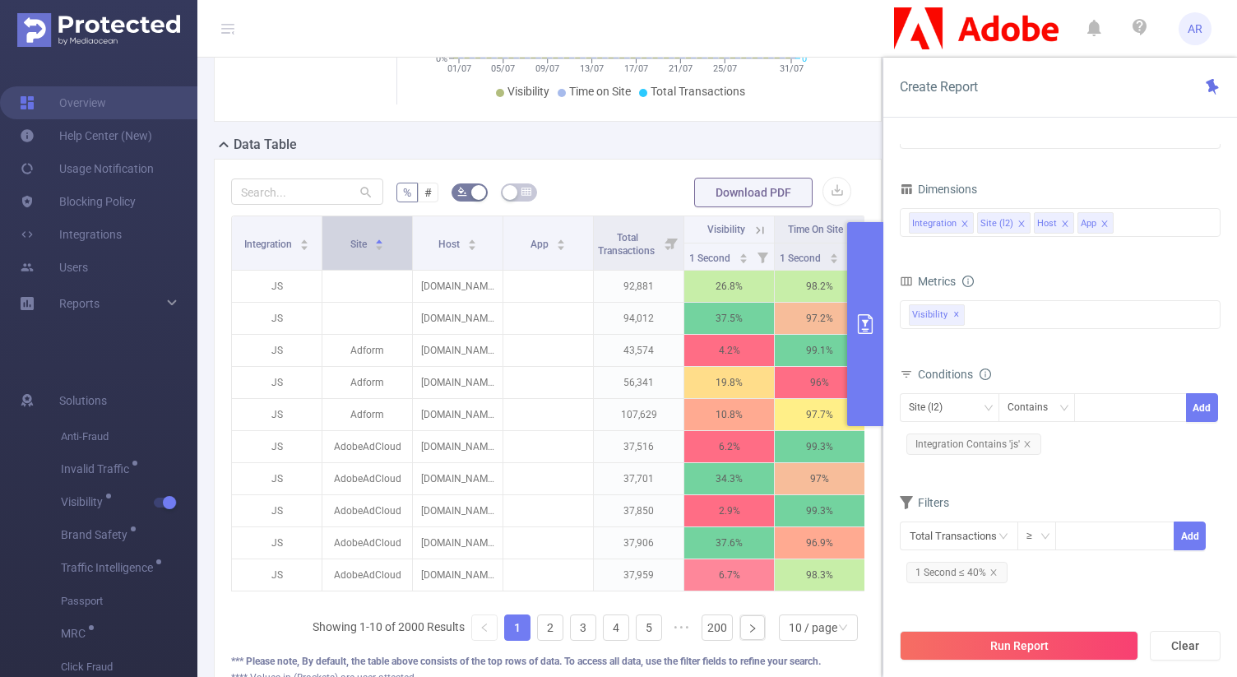
click at [376, 252] on icon "icon: caret-down" at bounding box center [379, 247] width 9 height 9
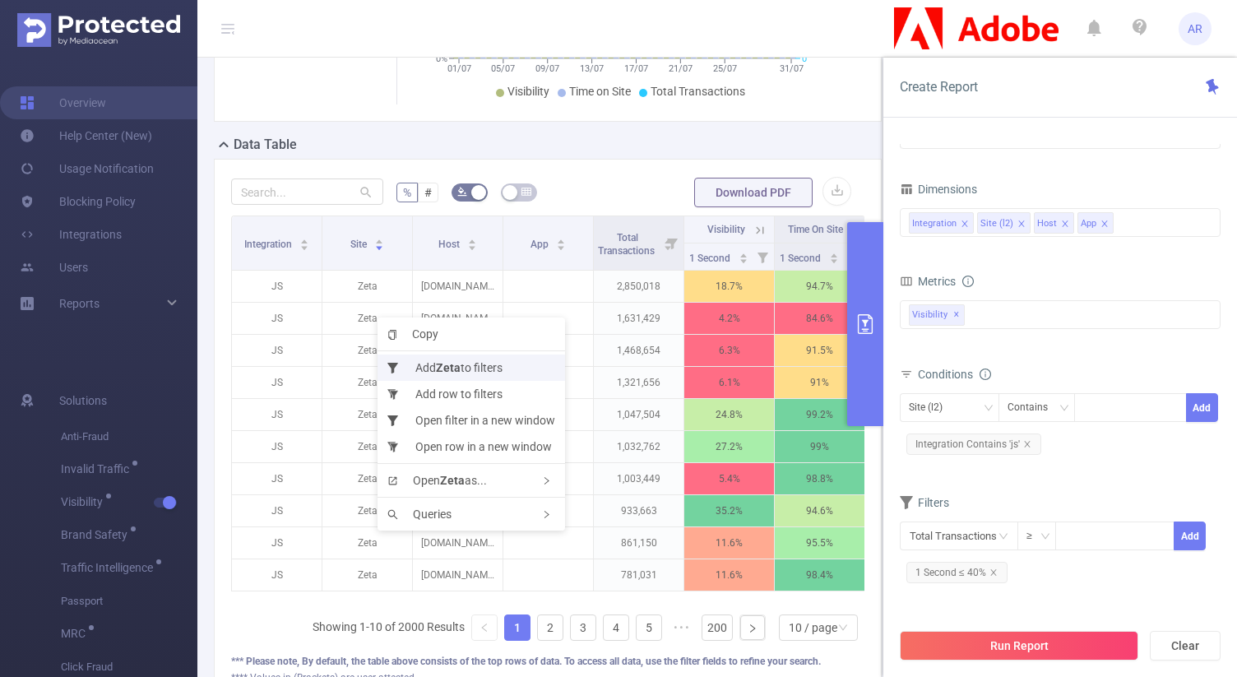
click at [439, 370] on b "Zeta" at bounding box center [448, 367] width 25 height 13
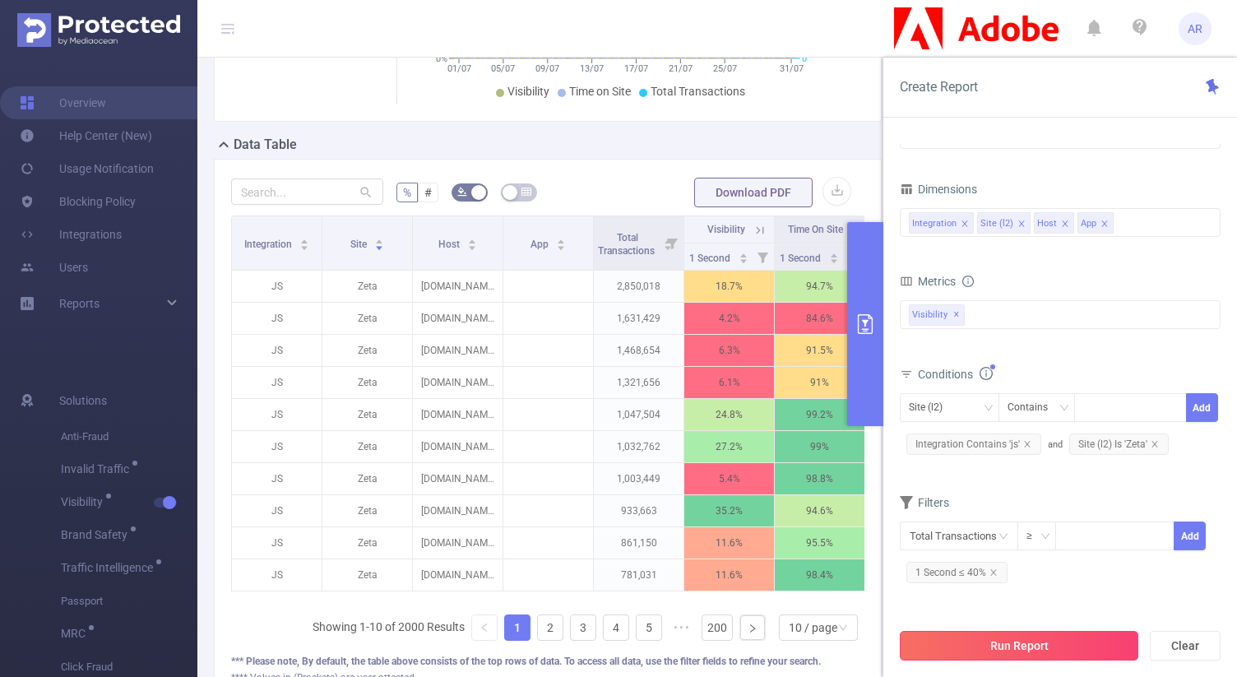
click at [1048, 655] on button "Run Report" at bounding box center [1019, 646] width 239 height 30
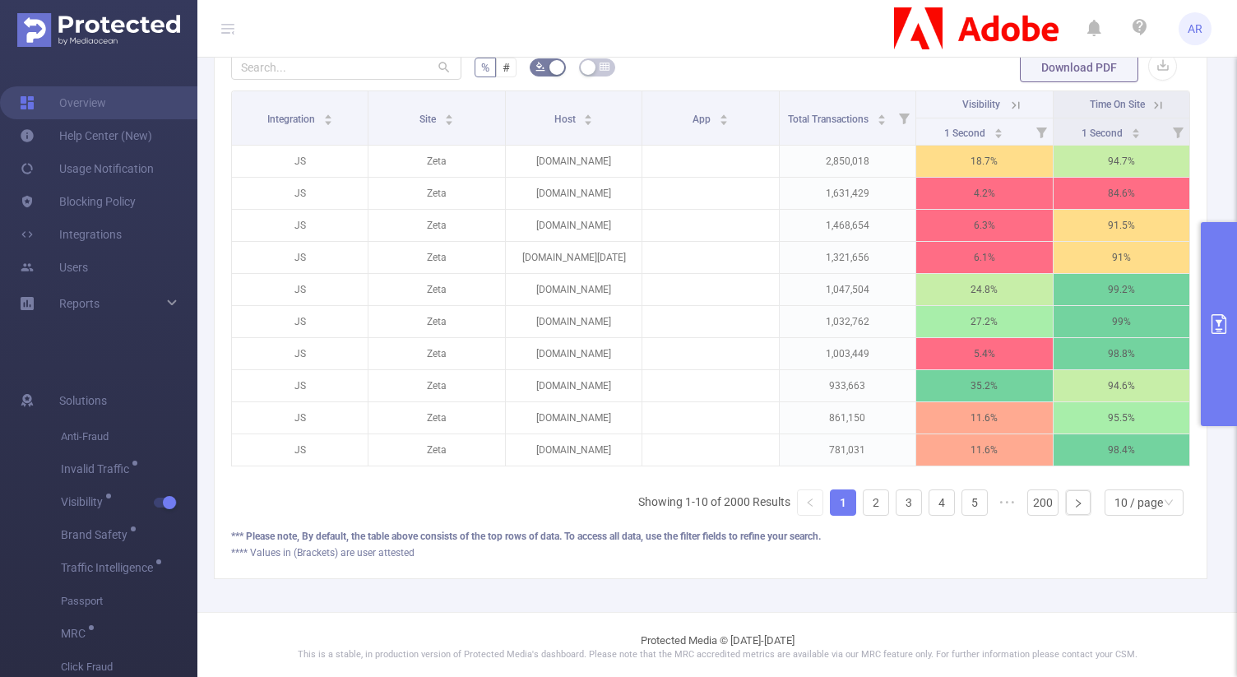
scroll to position [518, 0]
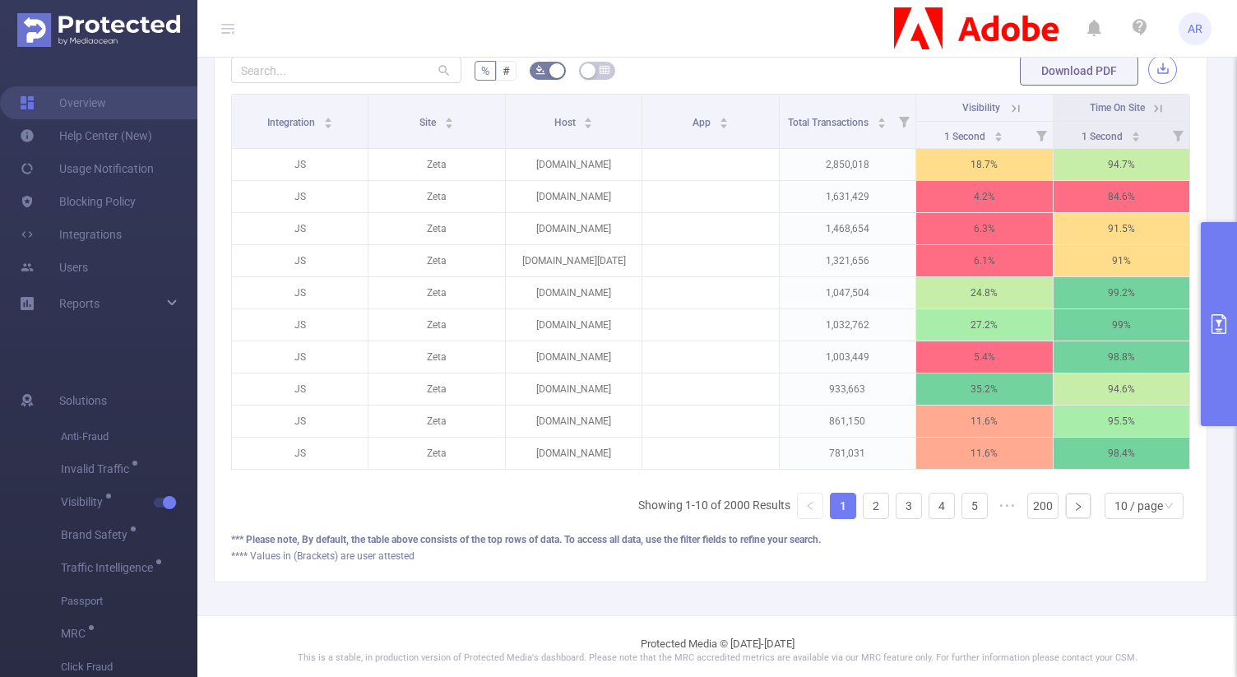
click at [1153, 76] on button "button" at bounding box center [1162, 69] width 29 height 29
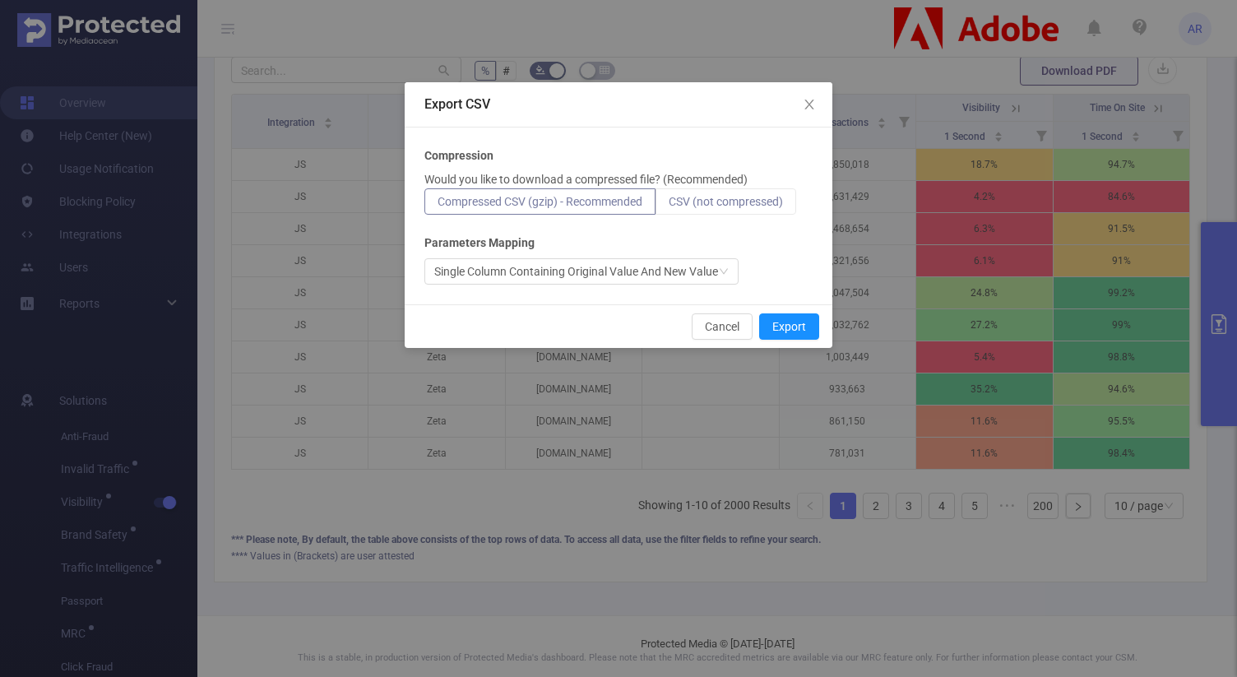
click at [700, 198] on span "CSV (not compressed)" at bounding box center [726, 201] width 114 height 13
click at [669, 206] on input "CSV (not compressed)" at bounding box center [669, 206] width 0 height 0
click at [766, 323] on button "Export" at bounding box center [789, 326] width 60 height 26
